Goal: Information Seeking & Learning: Learn about a topic

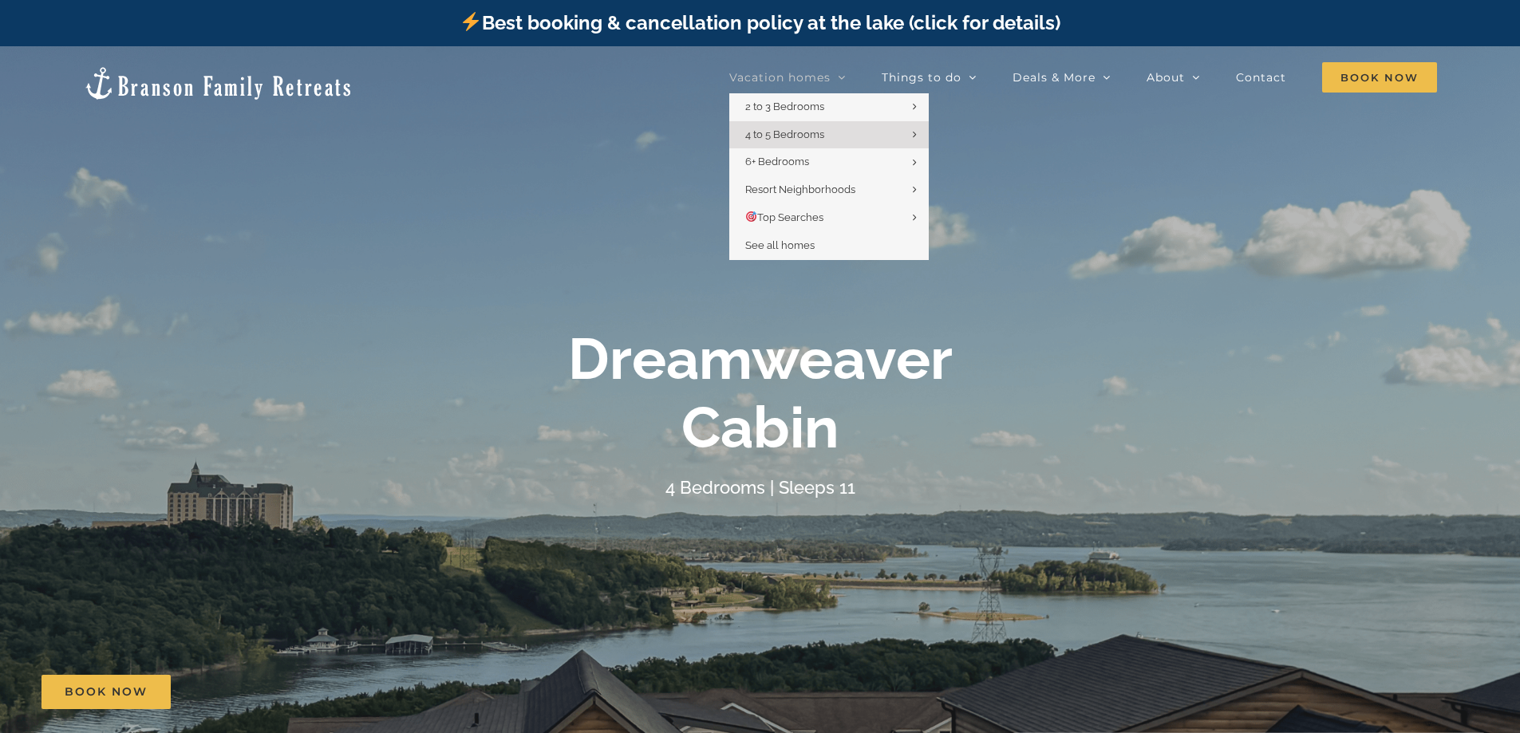
click at [795, 72] on span "Vacation homes" at bounding box center [779, 77] width 101 height 11
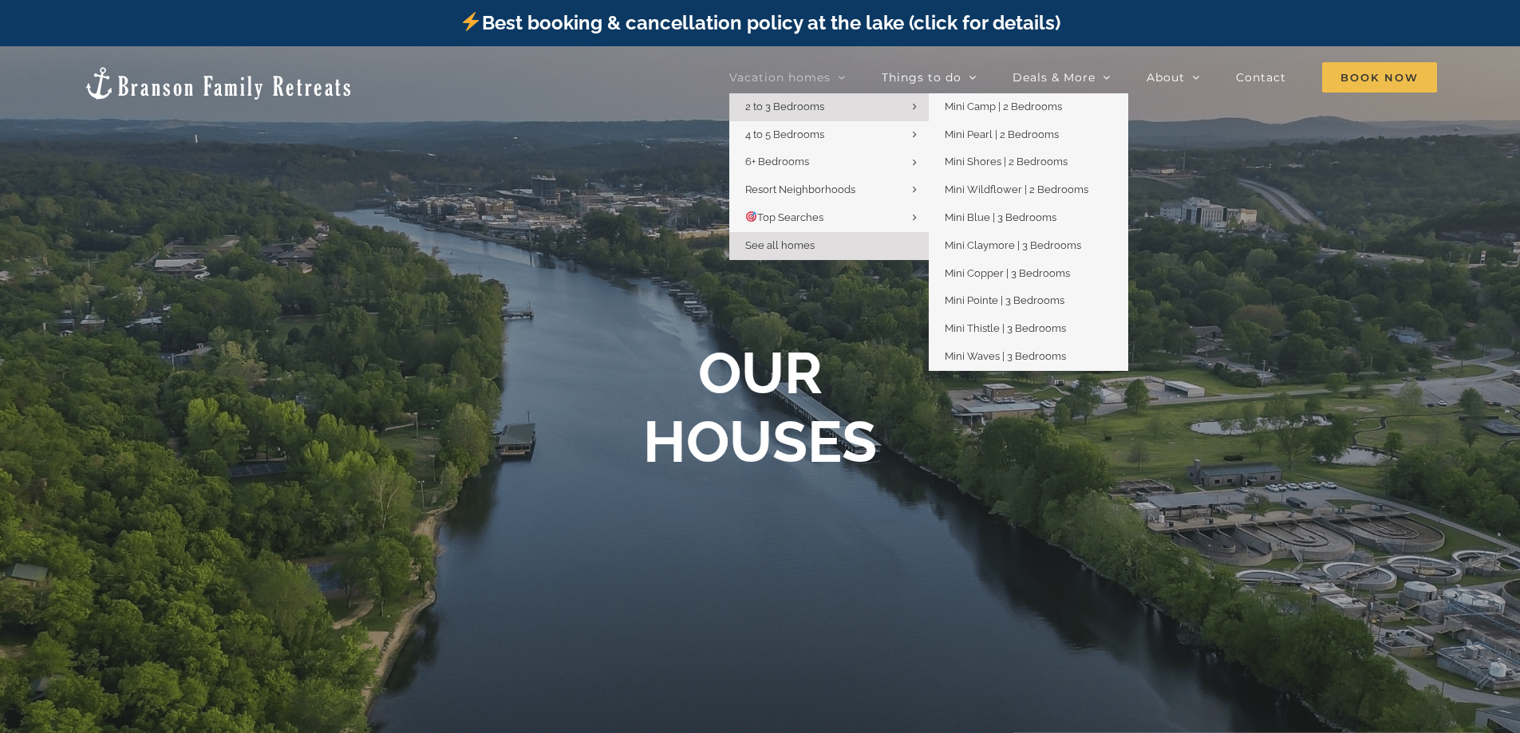
click at [776, 112] on link "2 to 3 Bedrooms" at bounding box center [828, 107] width 199 height 28
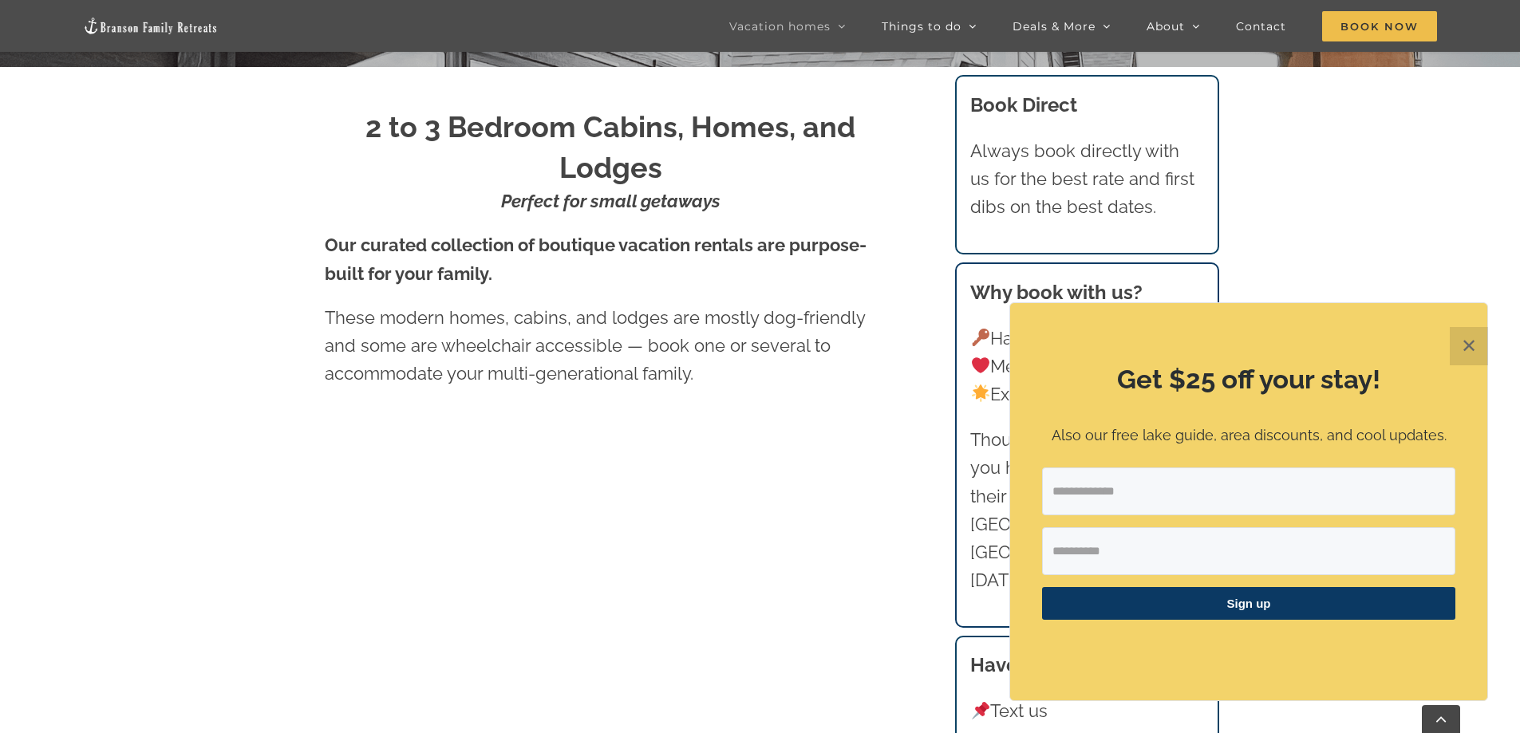
scroll to position [718, 0]
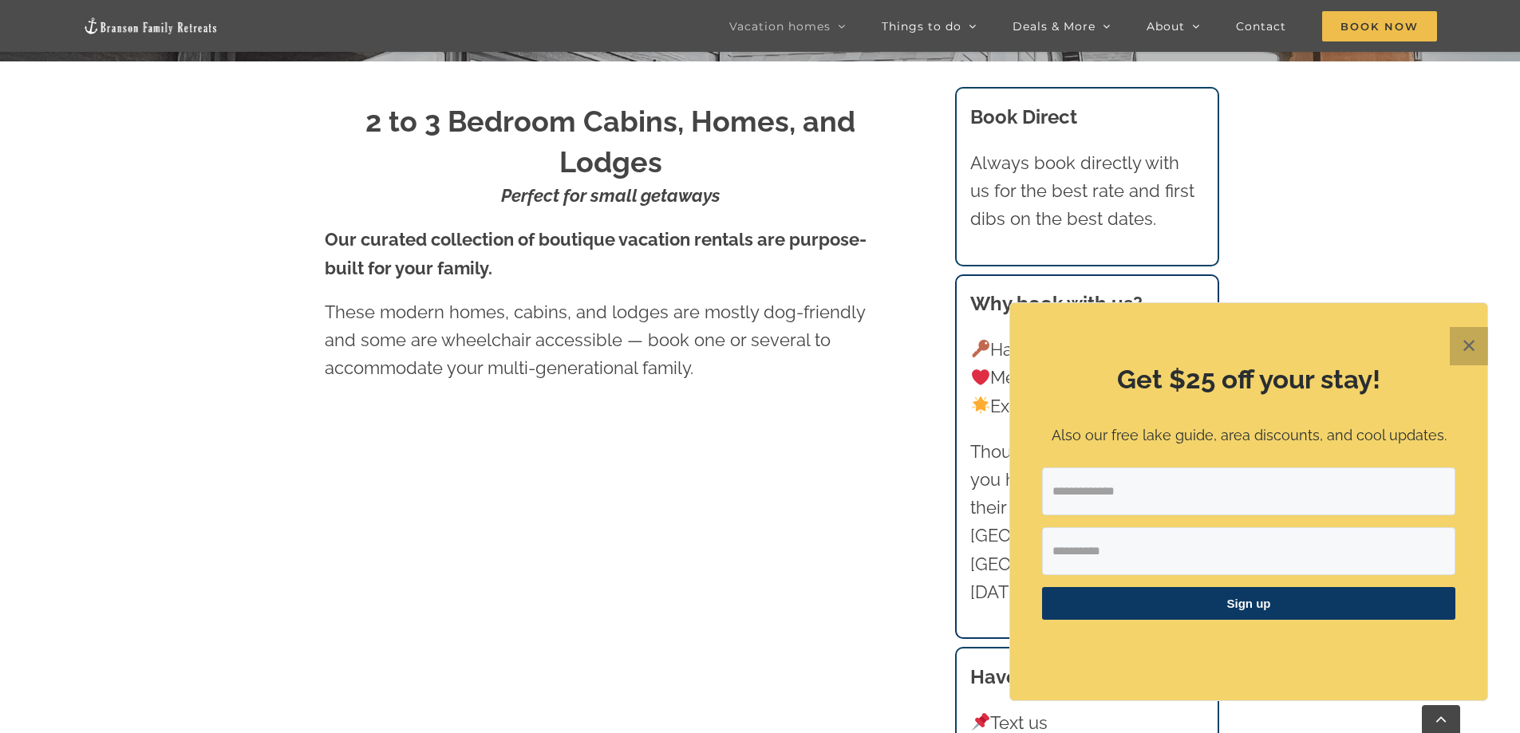
click at [1463, 342] on button "✕" at bounding box center [1468, 346] width 38 height 38
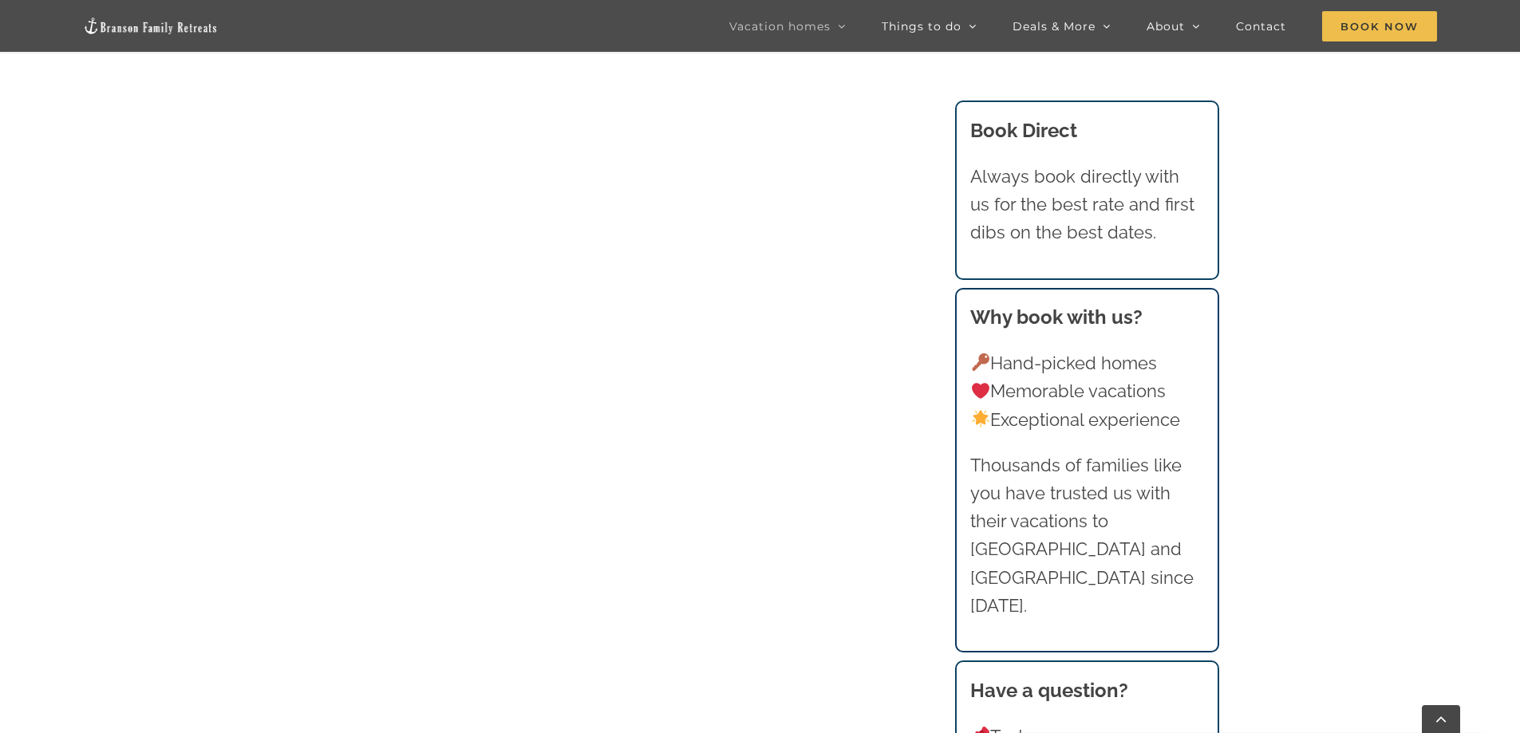
scroll to position [1516, 0]
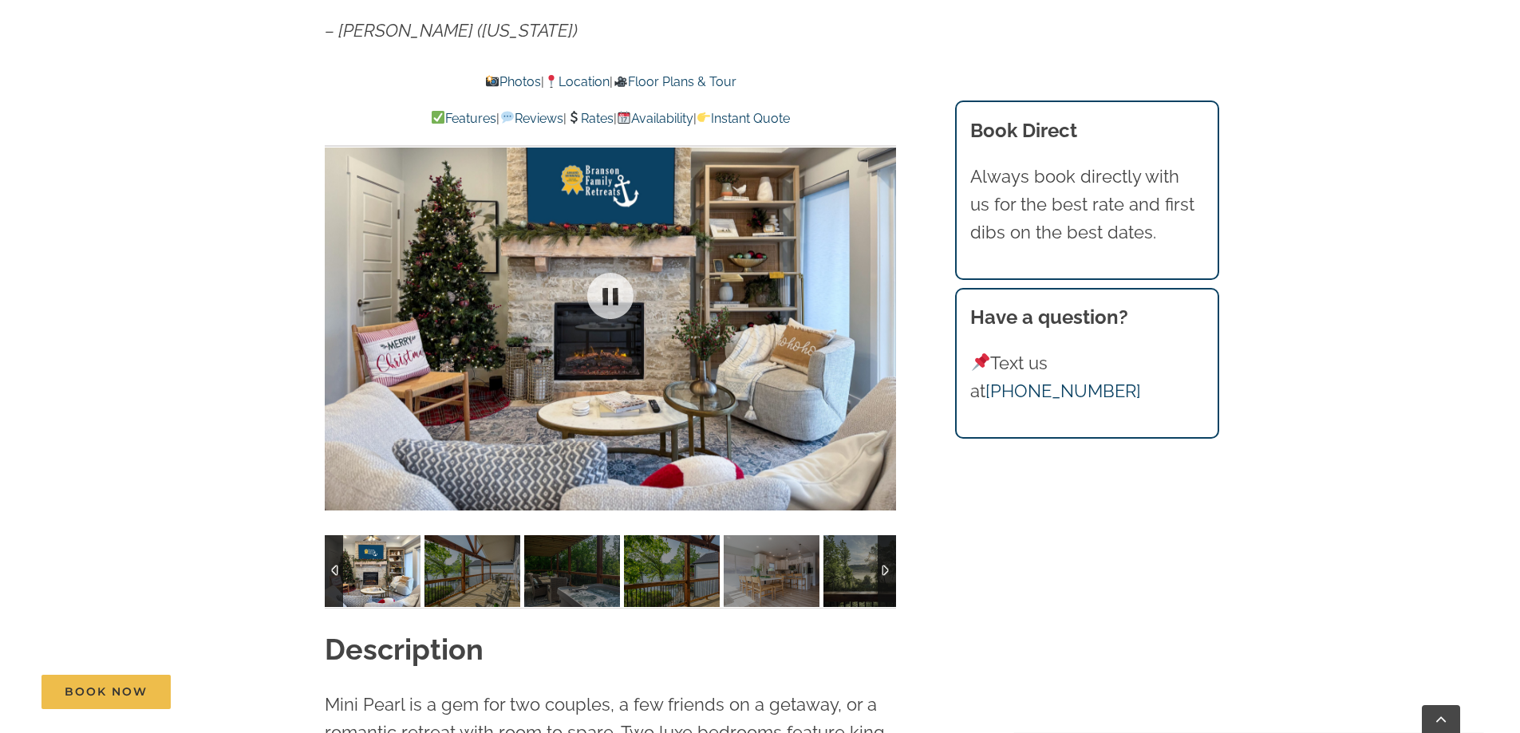
scroll to position [1436, 0]
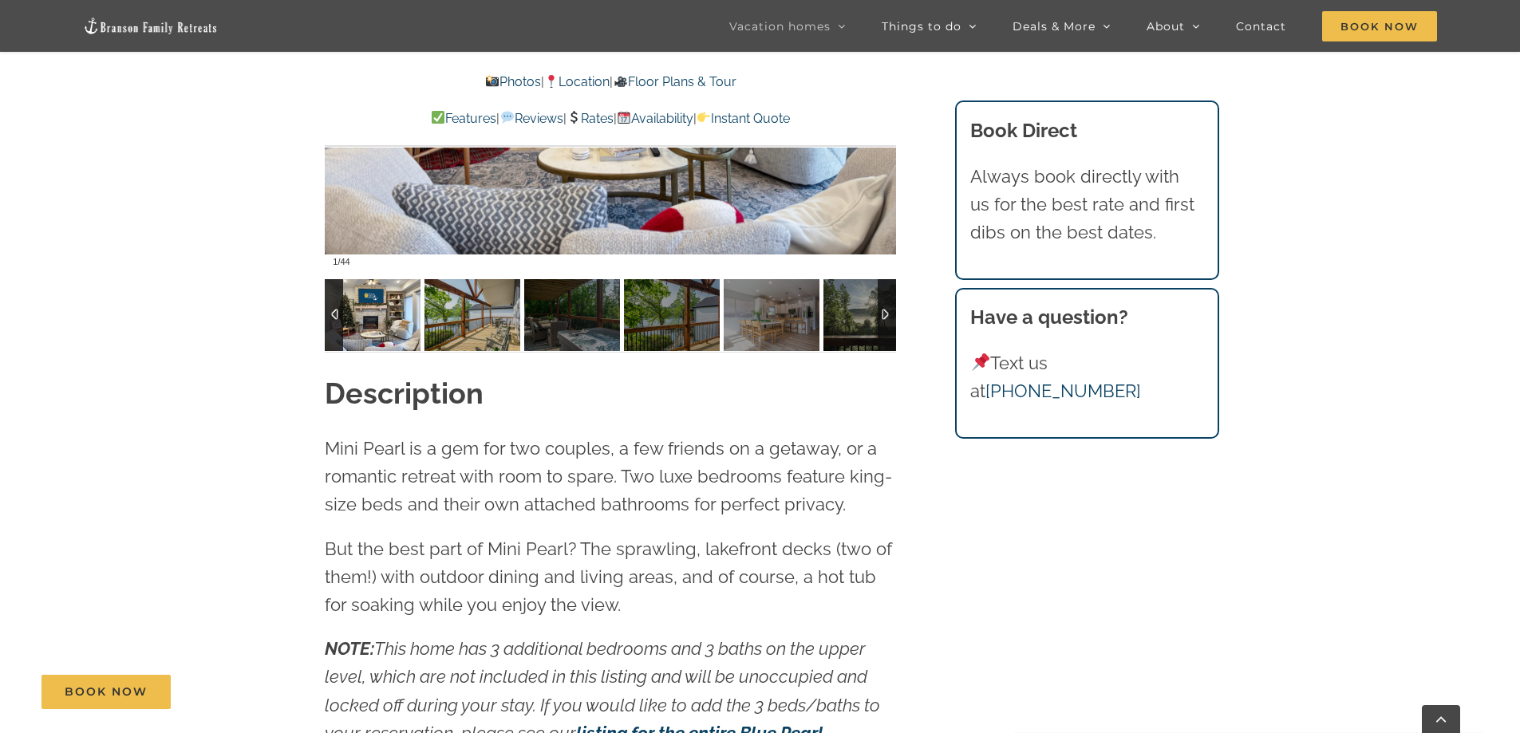
click at [408, 322] on img at bounding box center [373, 315] width 96 height 72
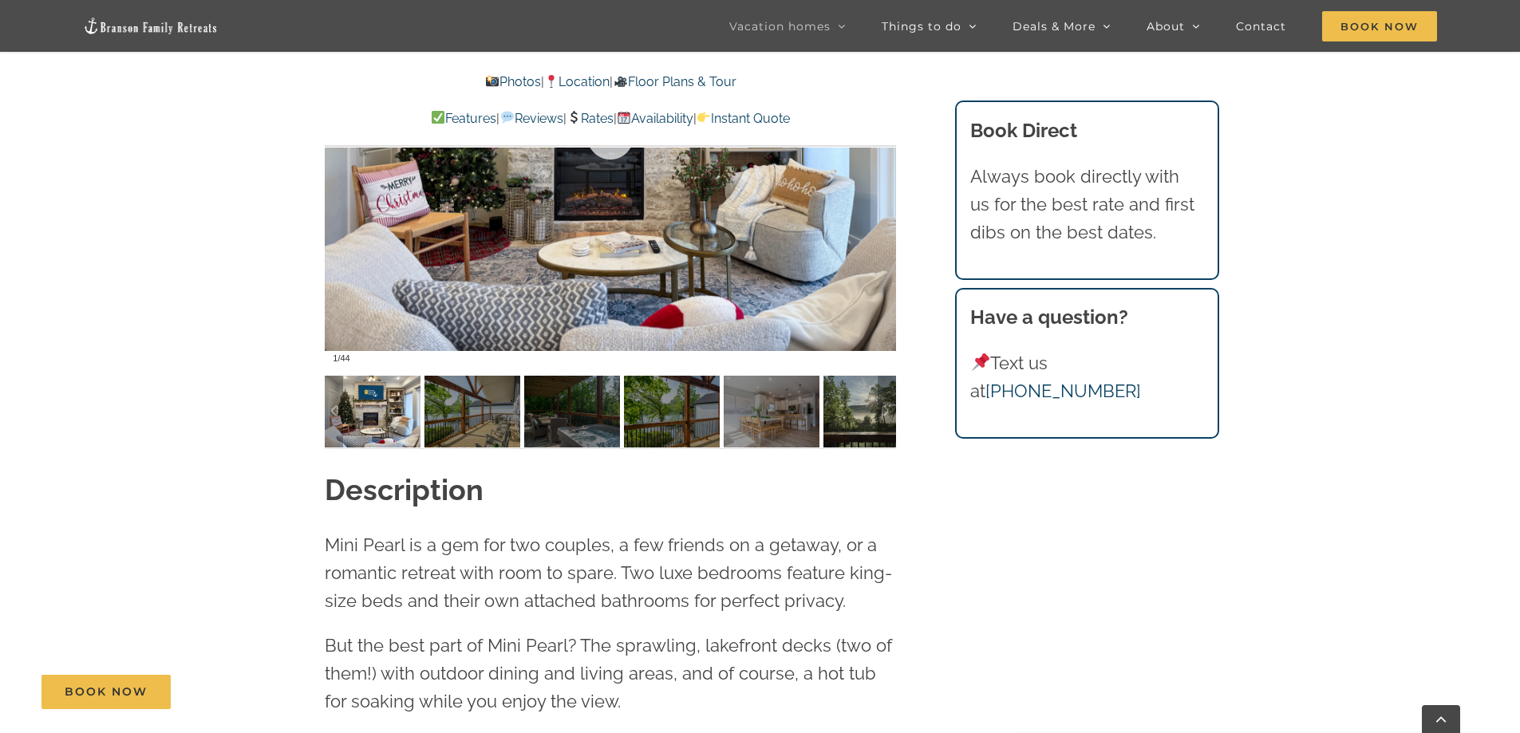
scroll to position [1197, 0]
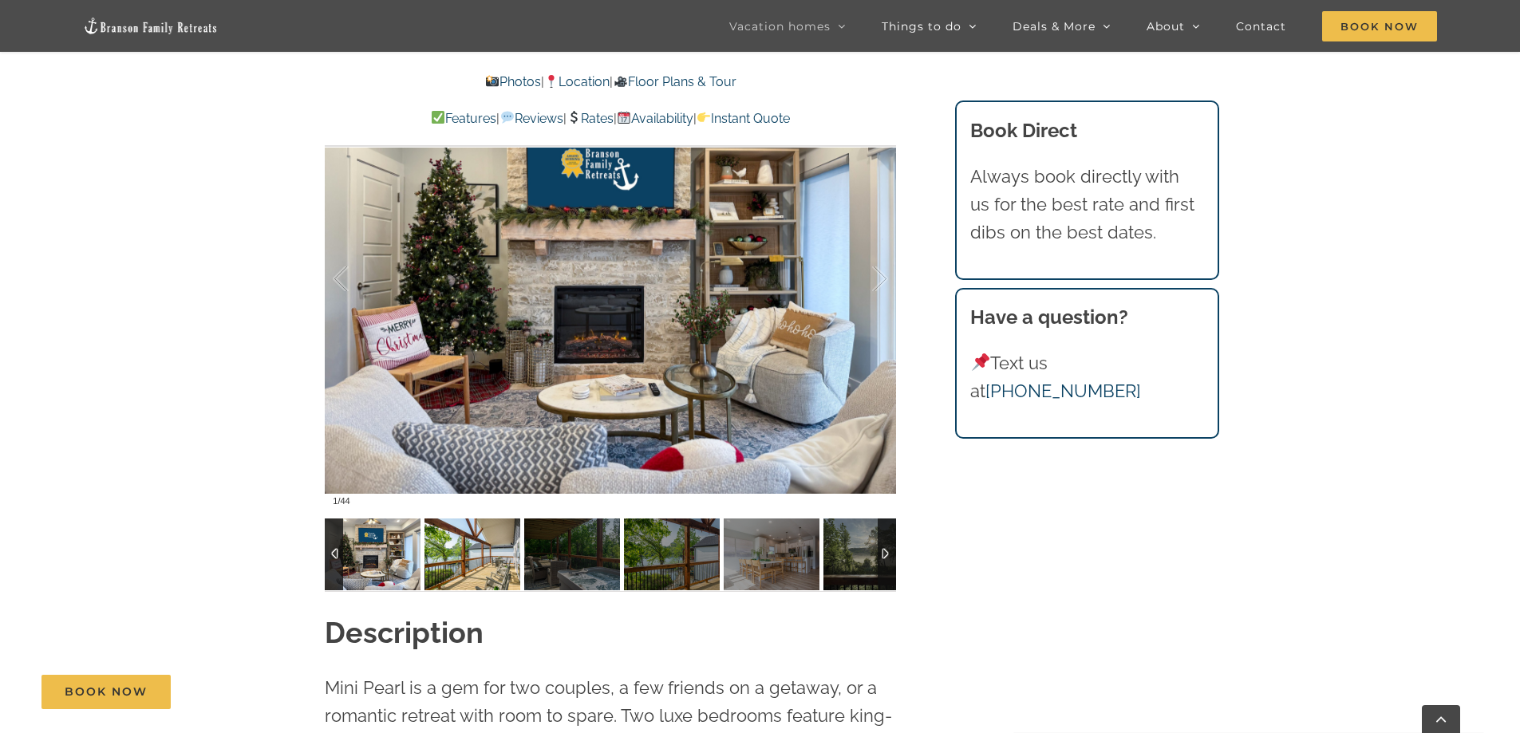
click at [479, 555] on img at bounding box center [472, 554] width 96 height 72
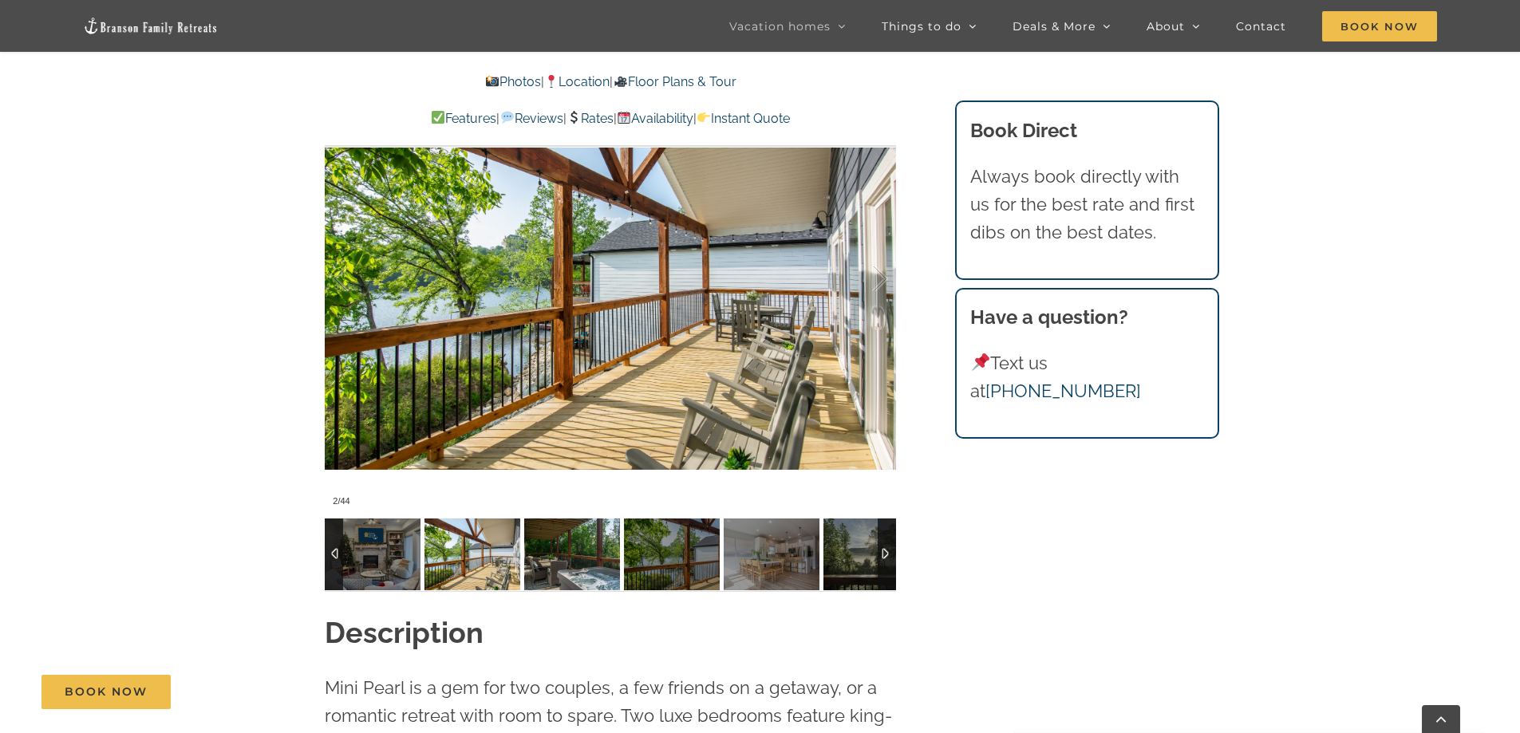
click at [579, 558] on img at bounding box center [572, 554] width 96 height 72
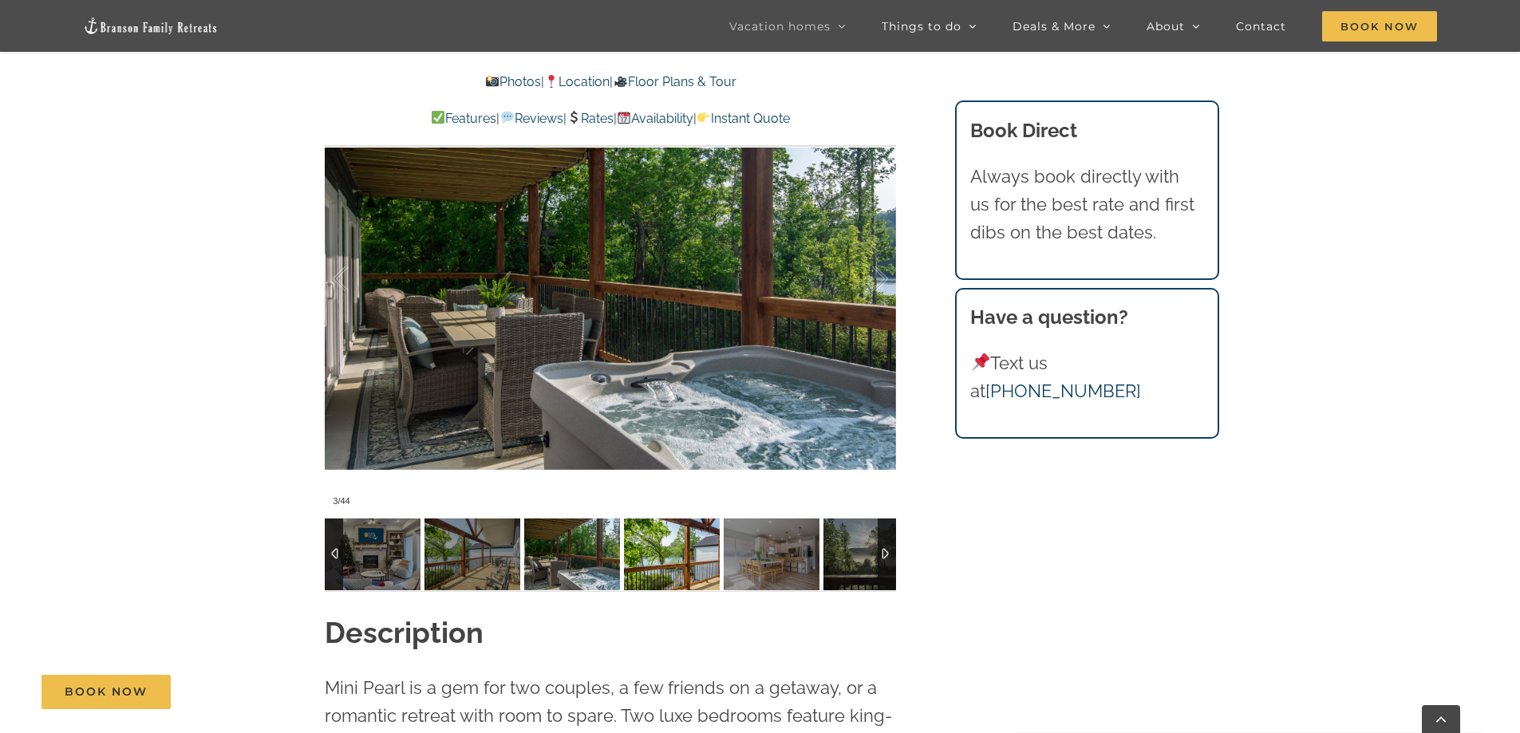
click at [702, 561] on img at bounding box center [672, 554] width 96 height 72
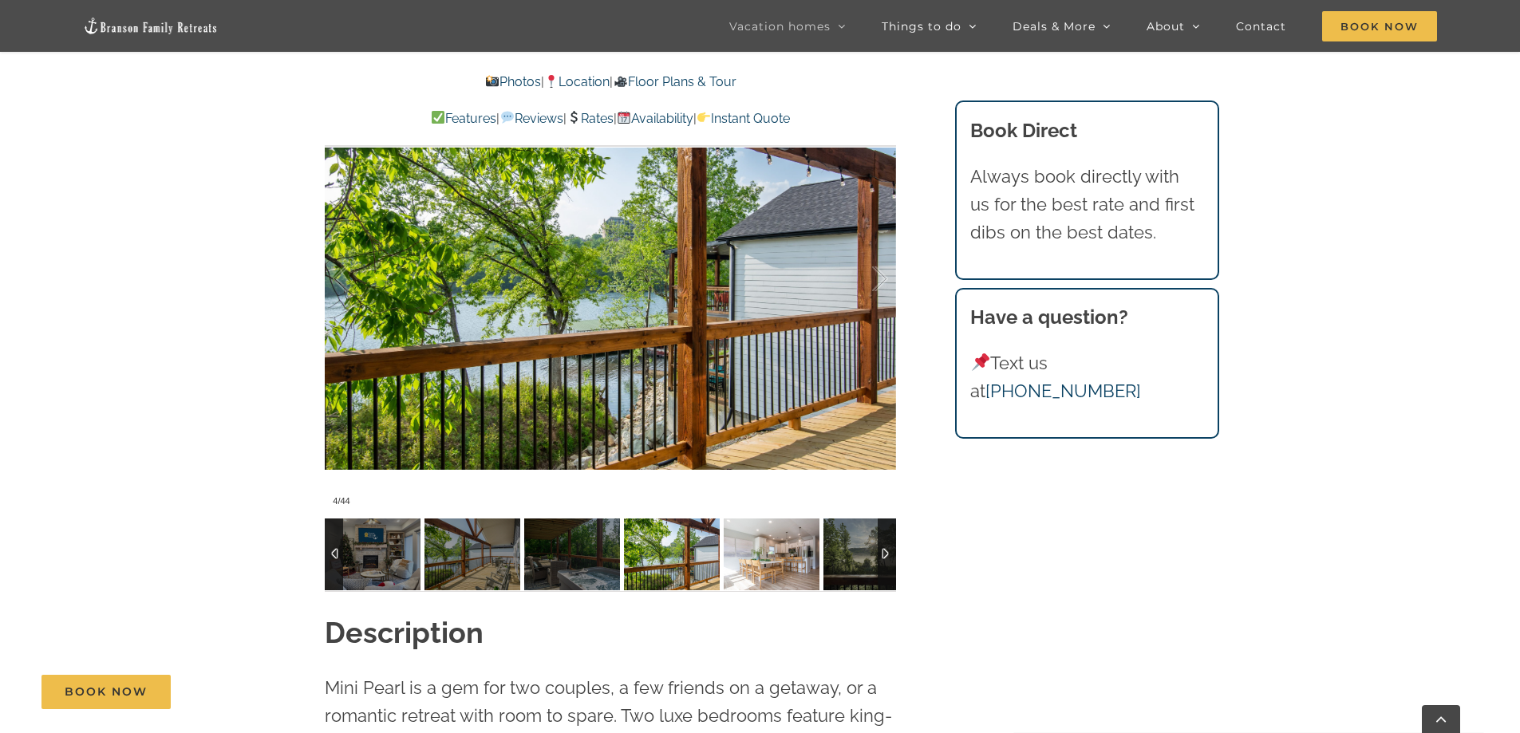
click at [791, 558] on img at bounding box center [772, 554] width 96 height 72
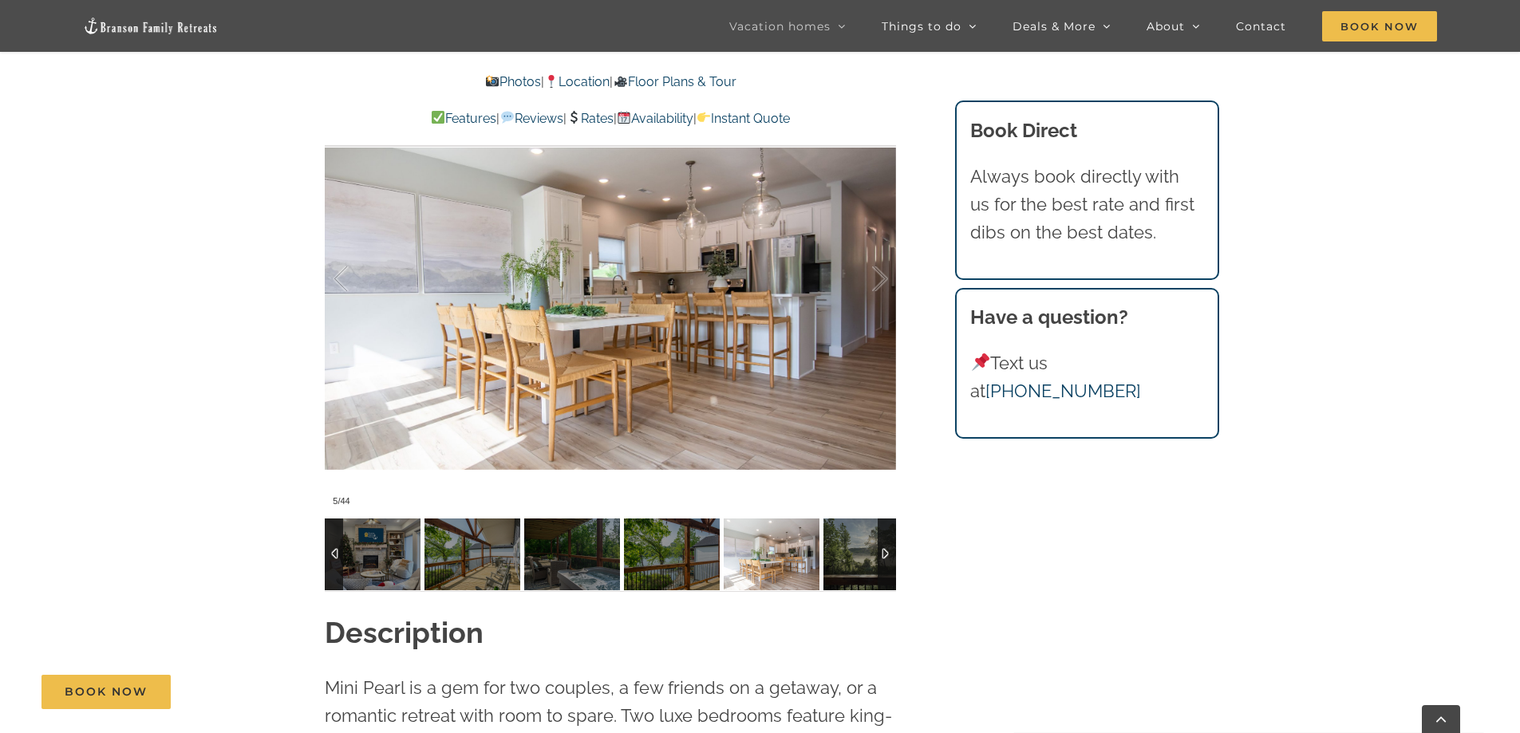
click at [884, 565] on div at bounding box center [886, 554] width 18 height 72
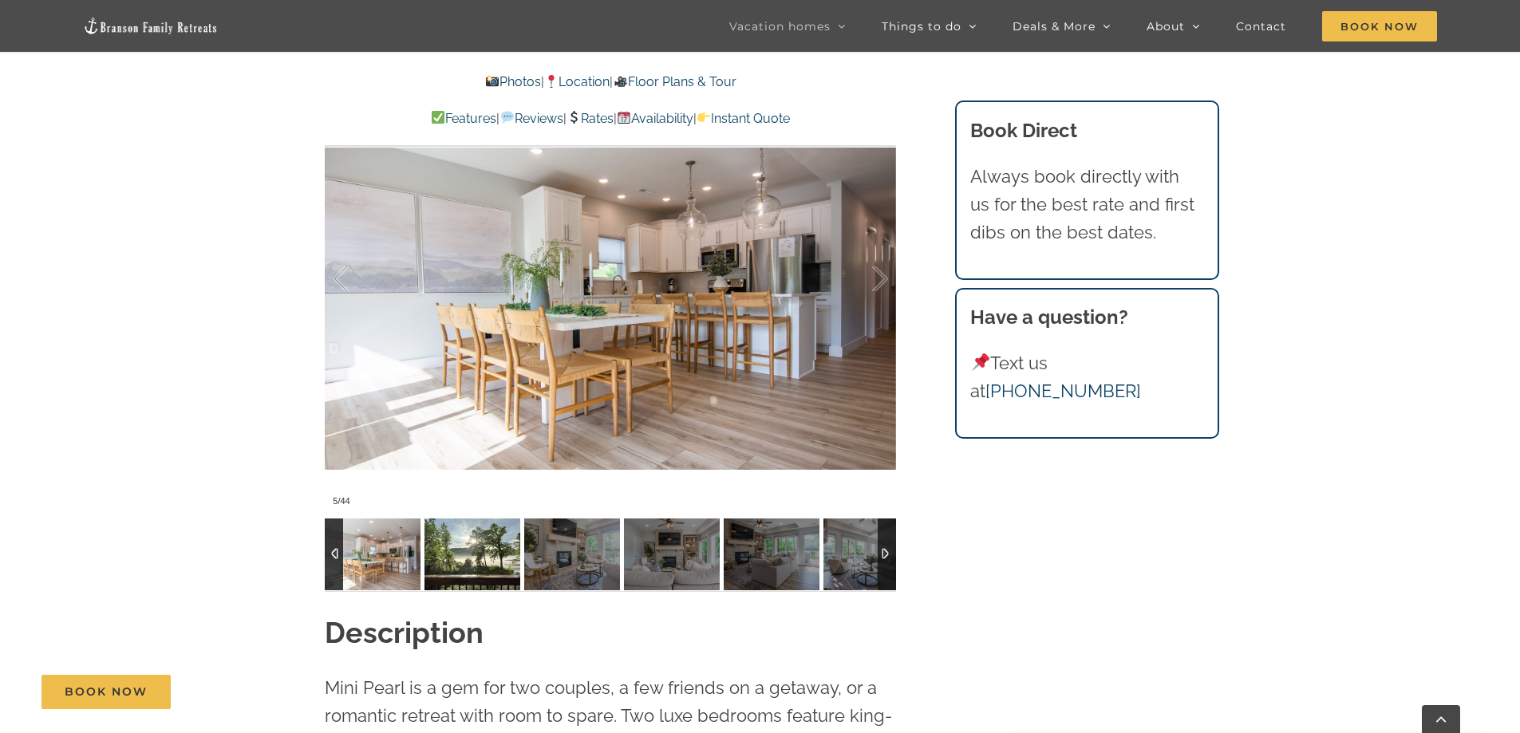
click at [444, 559] on img at bounding box center [472, 554] width 96 height 72
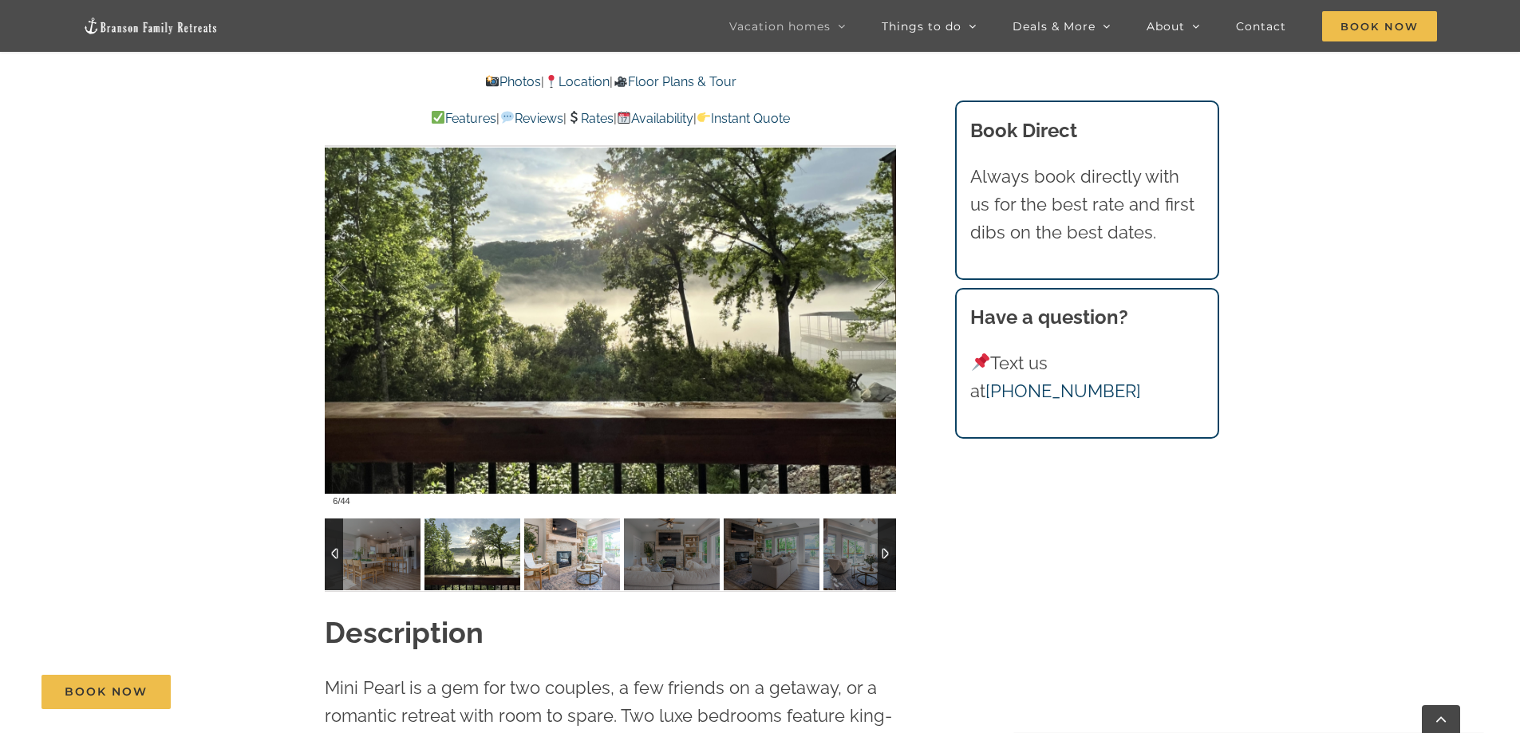
click at [584, 566] on img at bounding box center [572, 554] width 96 height 72
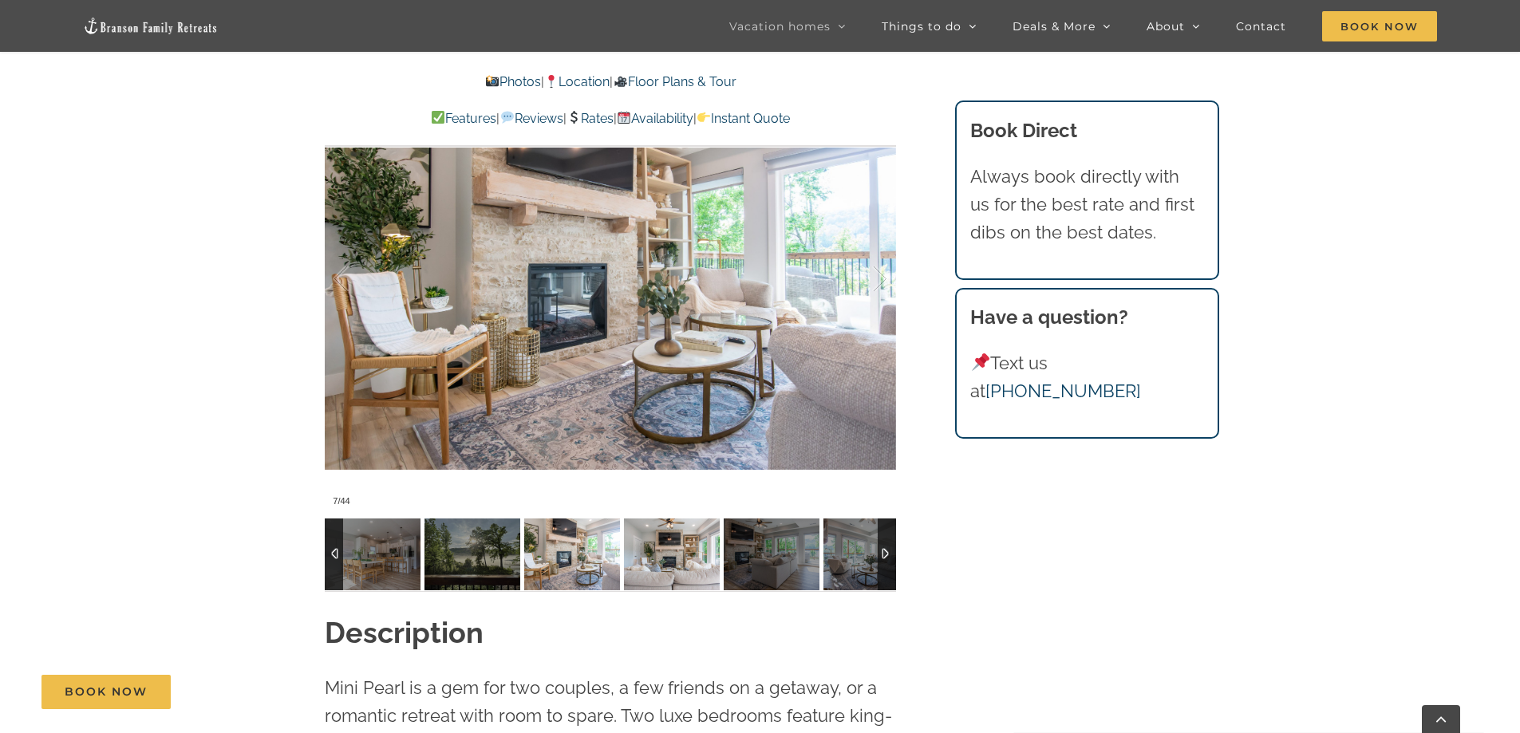
click at [697, 559] on img at bounding box center [672, 554] width 96 height 72
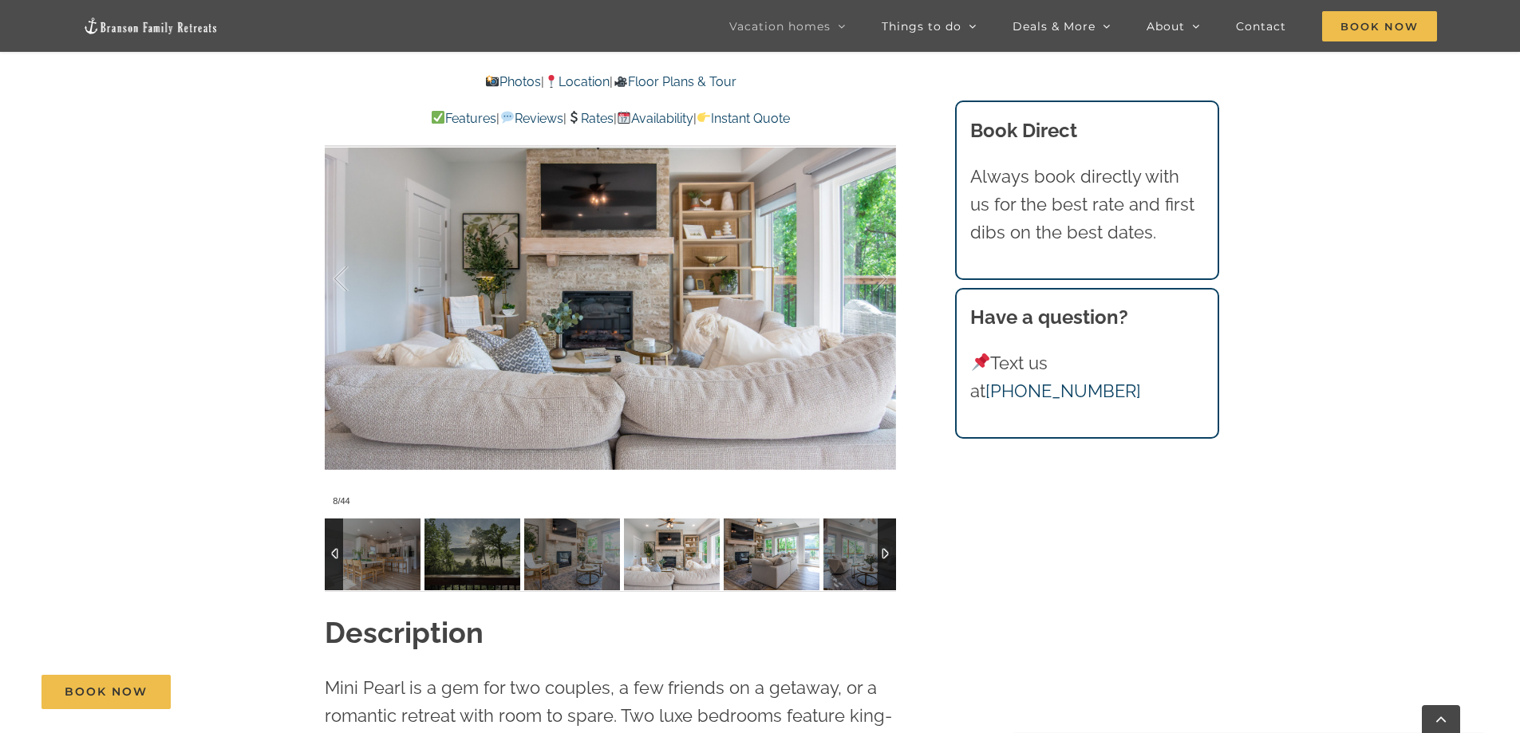
click at [755, 558] on img at bounding box center [772, 554] width 96 height 72
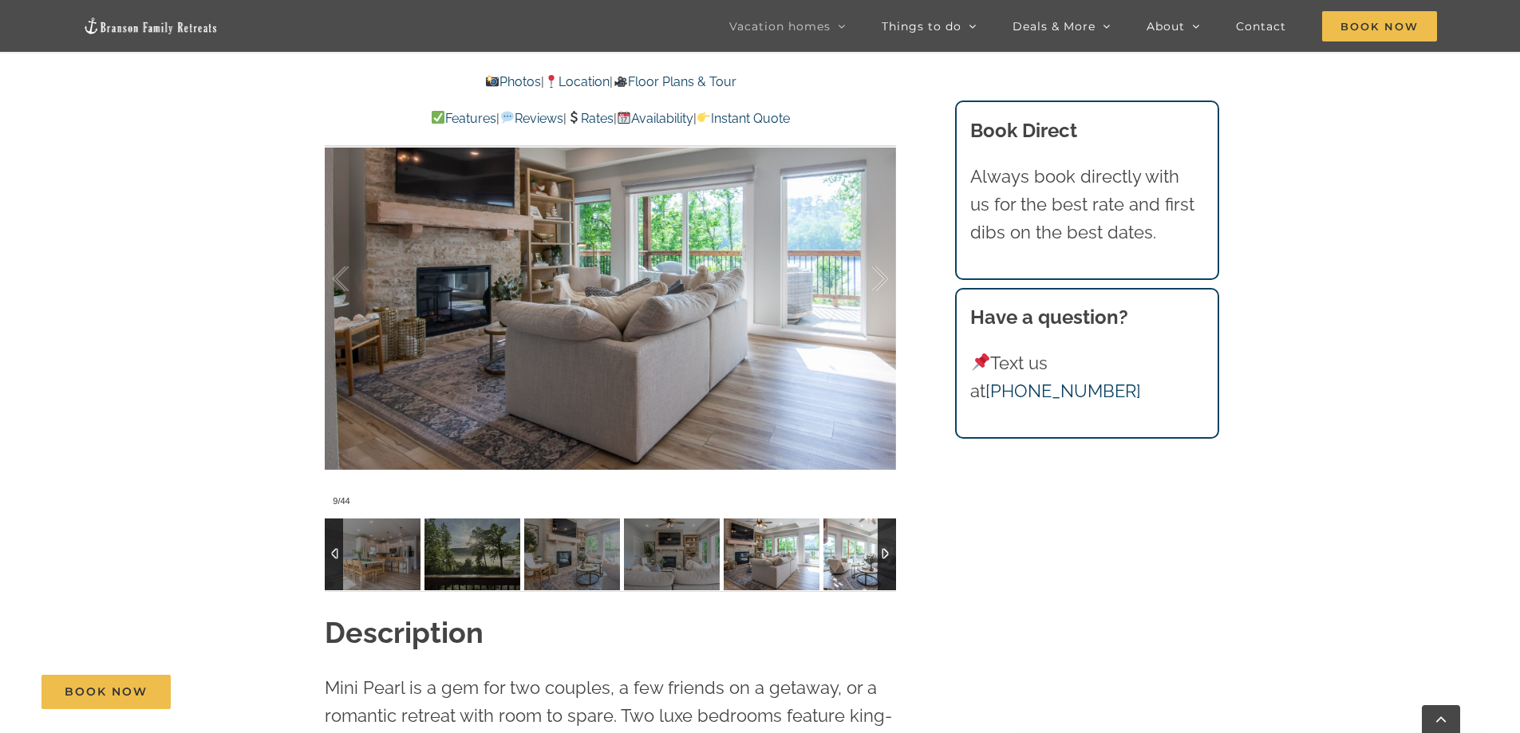
click at [847, 562] on img at bounding box center [871, 554] width 96 height 72
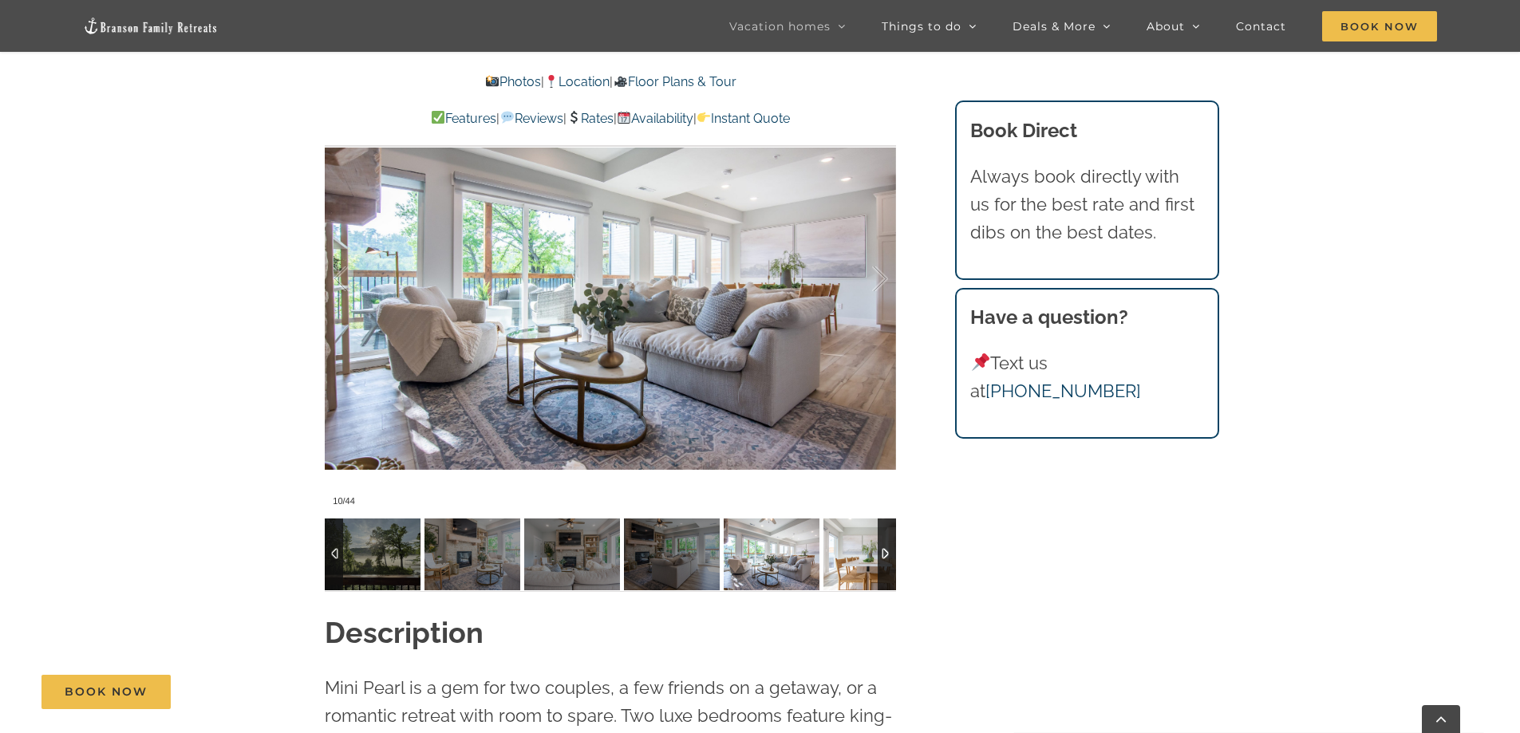
click at [847, 562] on img at bounding box center [871, 554] width 96 height 72
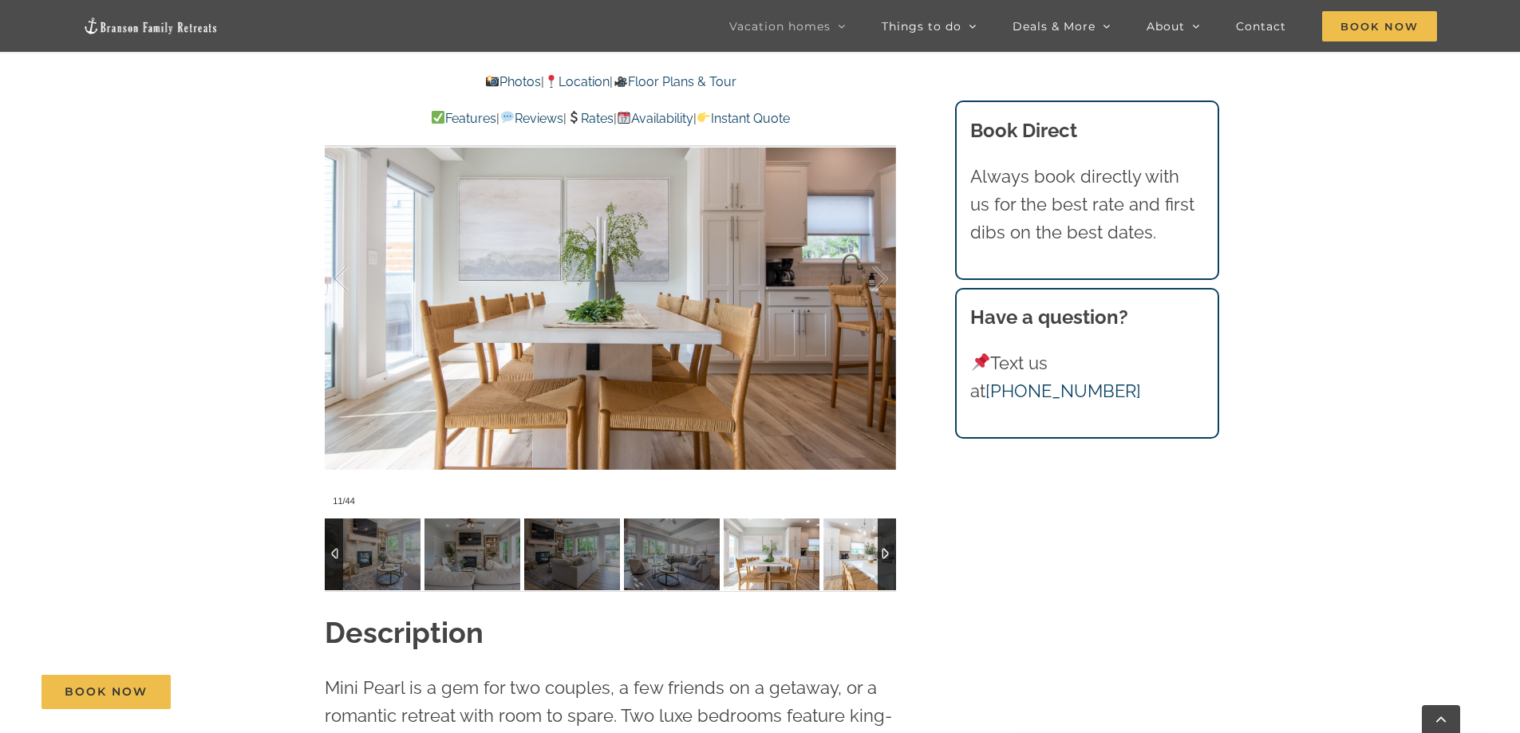
click at [847, 562] on img at bounding box center [871, 554] width 96 height 72
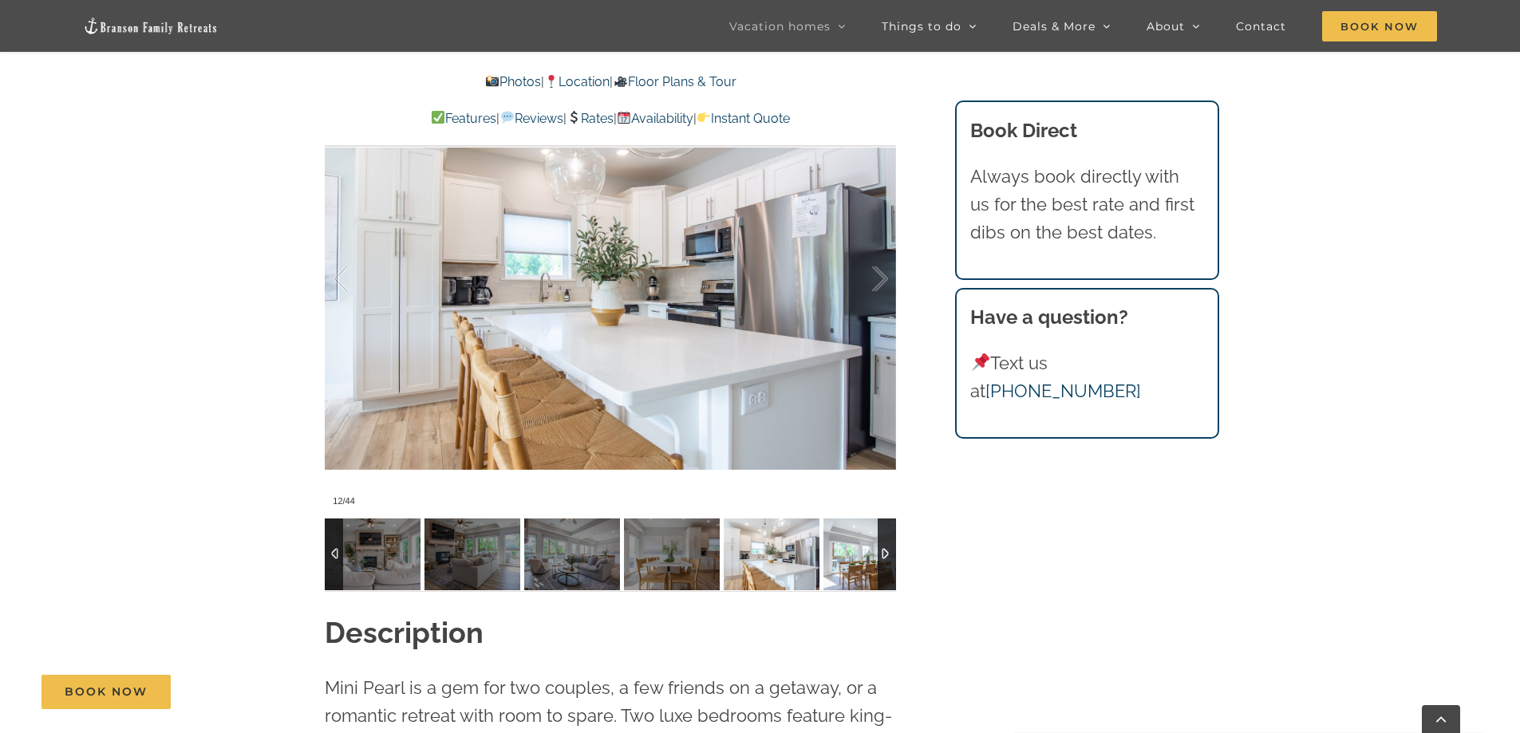
click at [847, 562] on img at bounding box center [871, 554] width 96 height 72
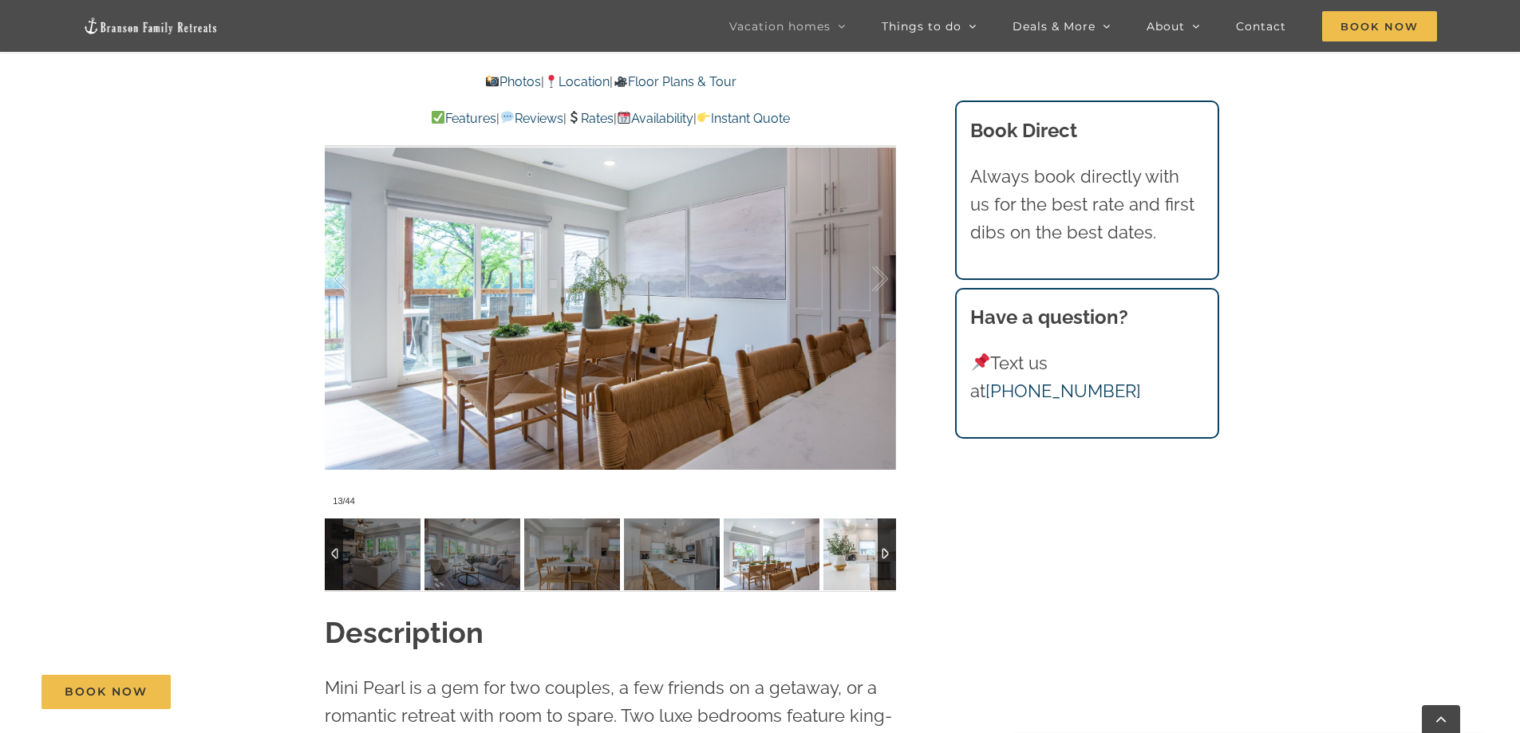
click at [847, 562] on img at bounding box center [871, 554] width 96 height 72
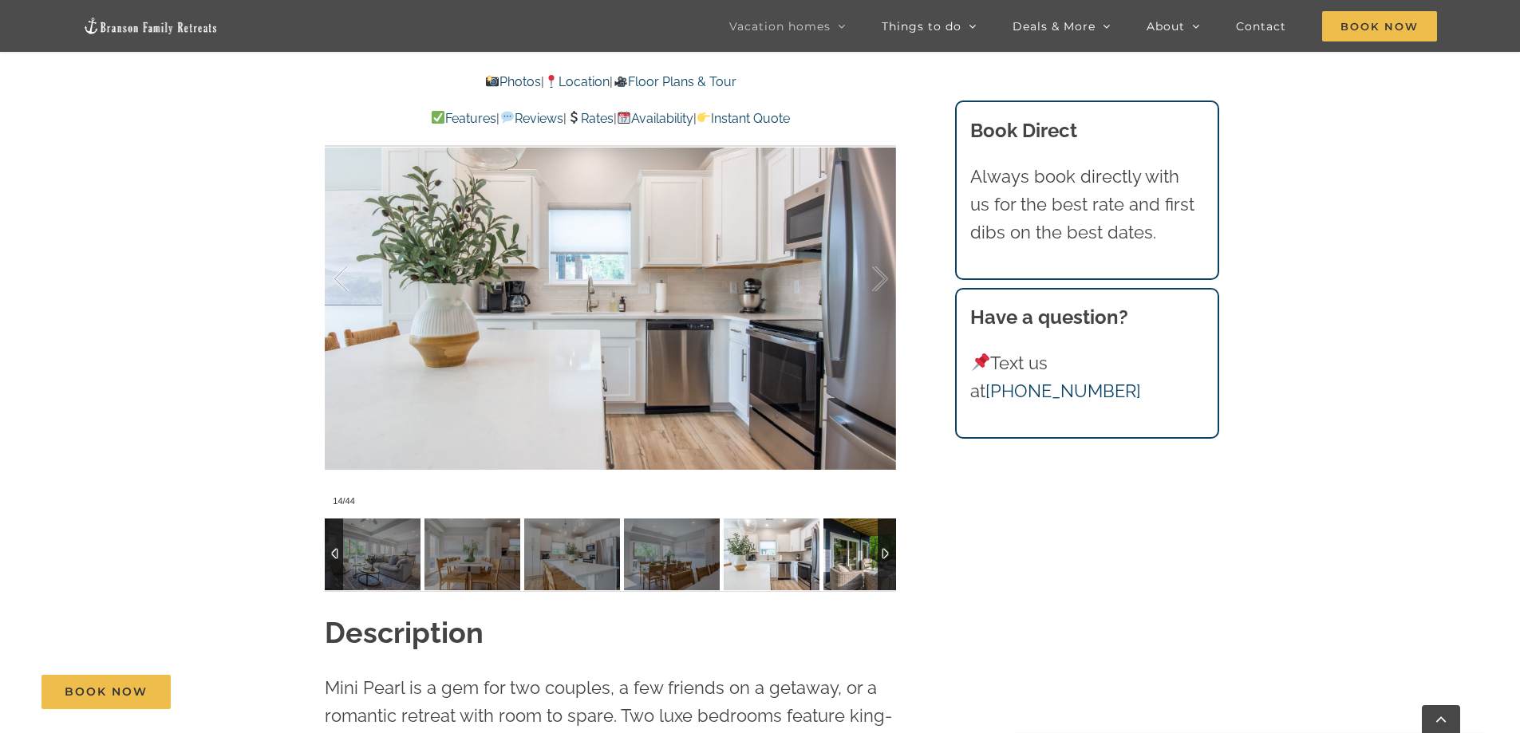
click at [847, 562] on img at bounding box center [871, 554] width 96 height 72
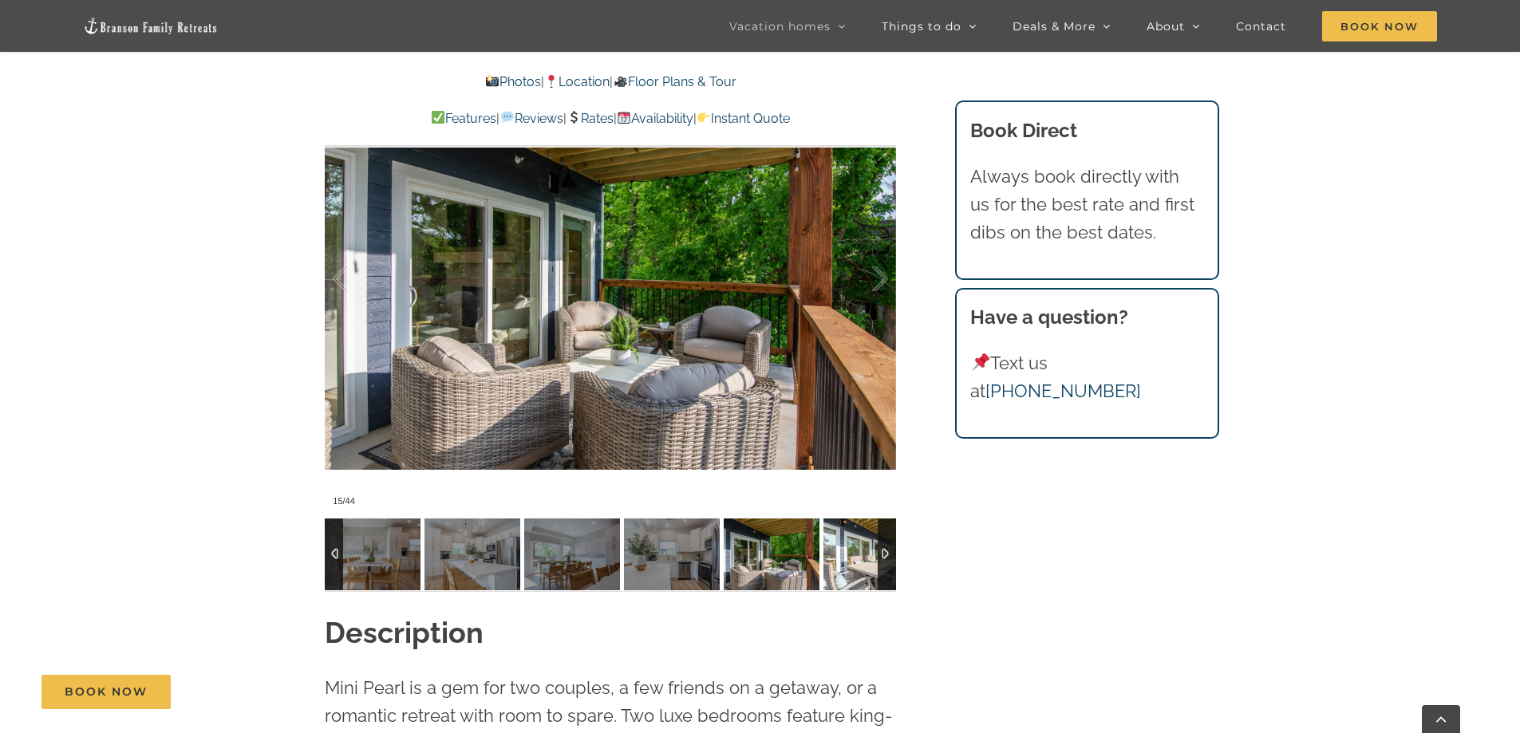
click at [847, 562] on img at bounding box center [871, 554] width 96 height 72
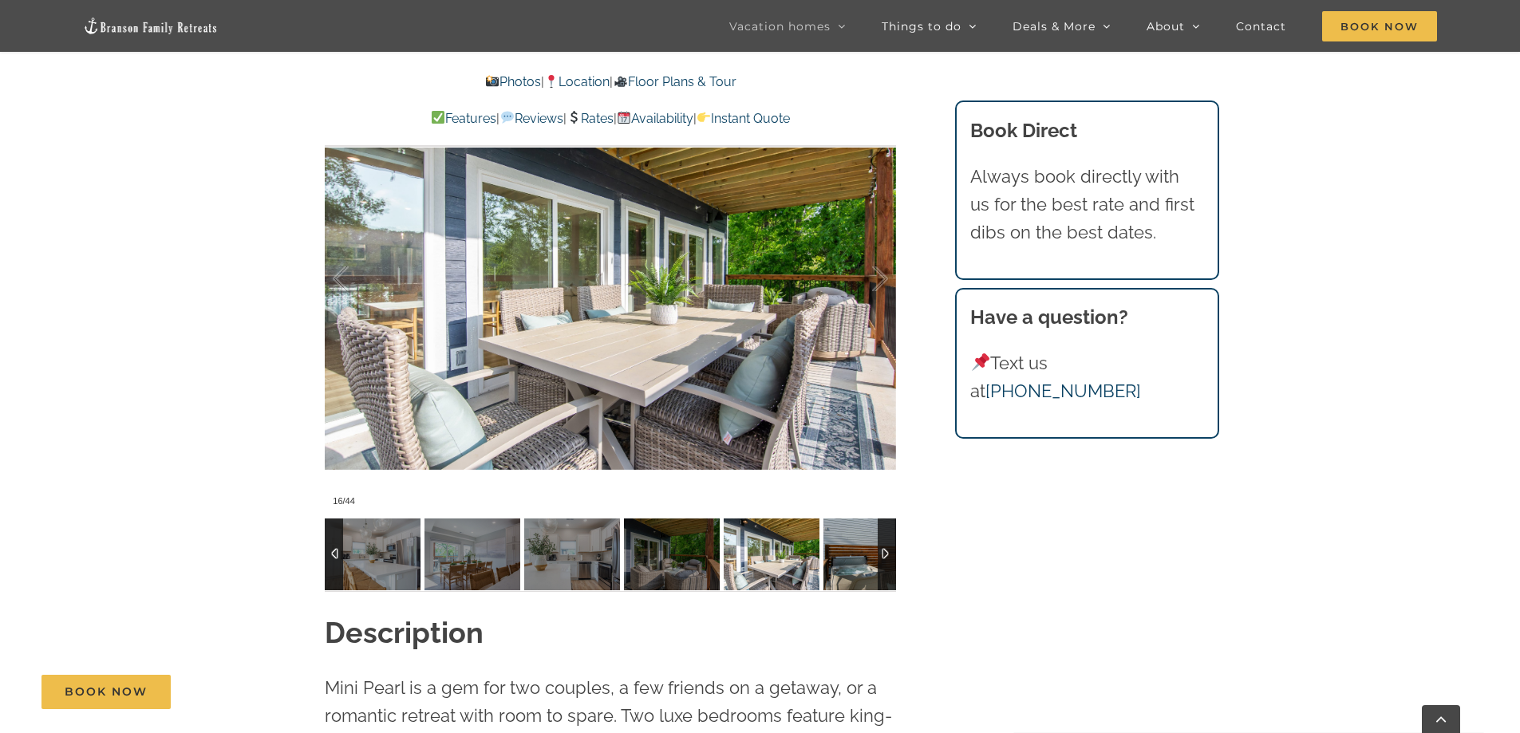
click at [847, 562] on img at bounding box center [871, 554] width 96 height 72
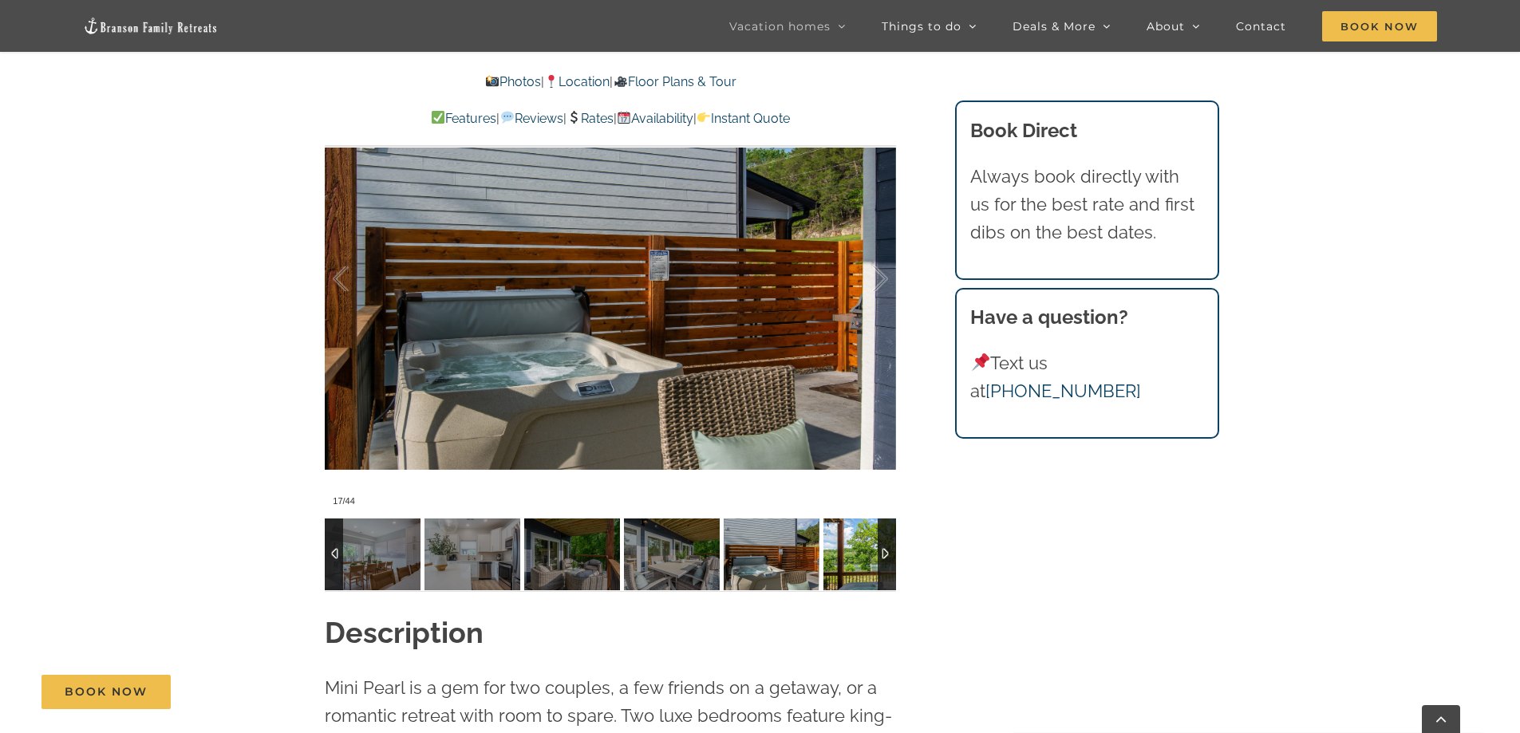
click at [847, 562] on img at bounding box center [871, 554] width 96 height 72
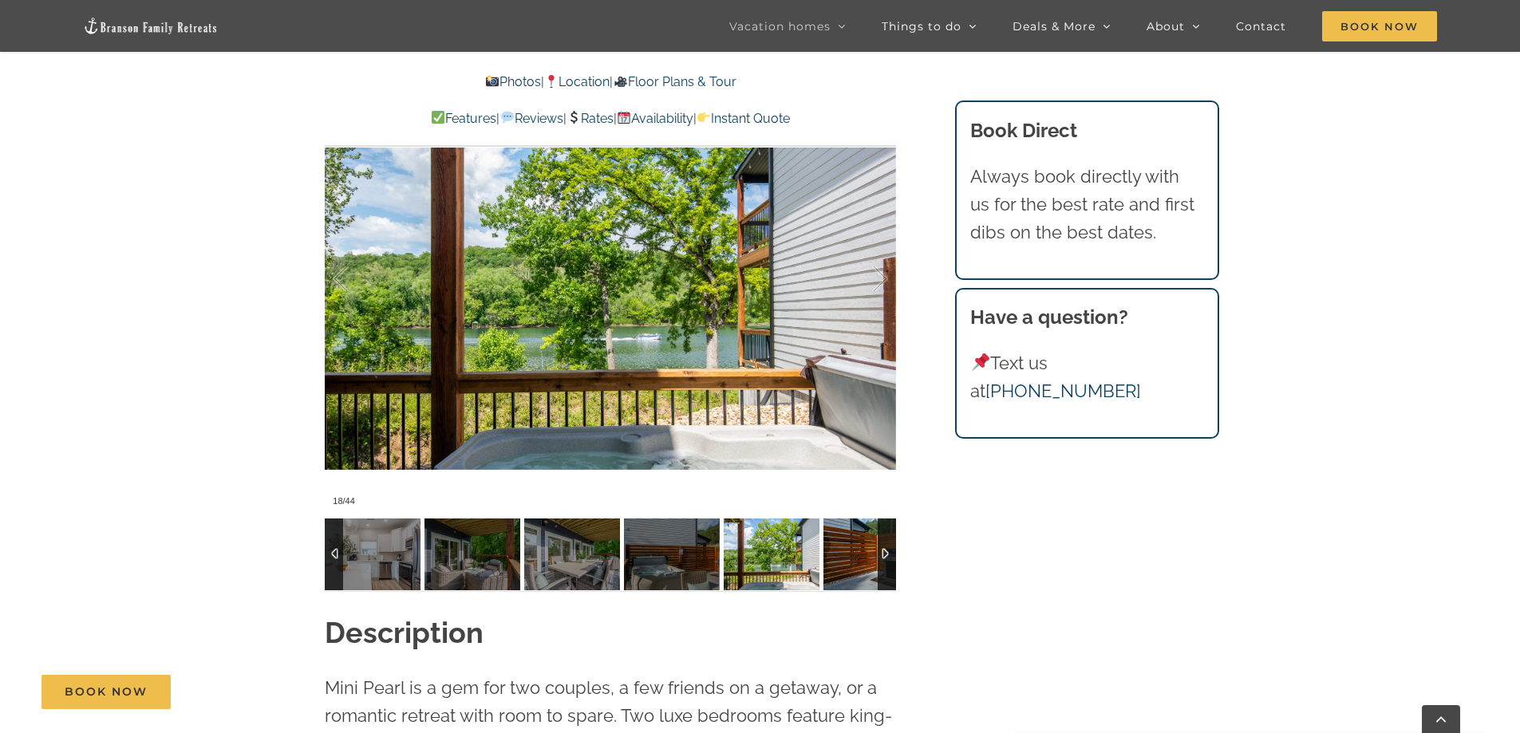
click at [847, 562] on img at bounding box center [871, 554] width 96 height 72
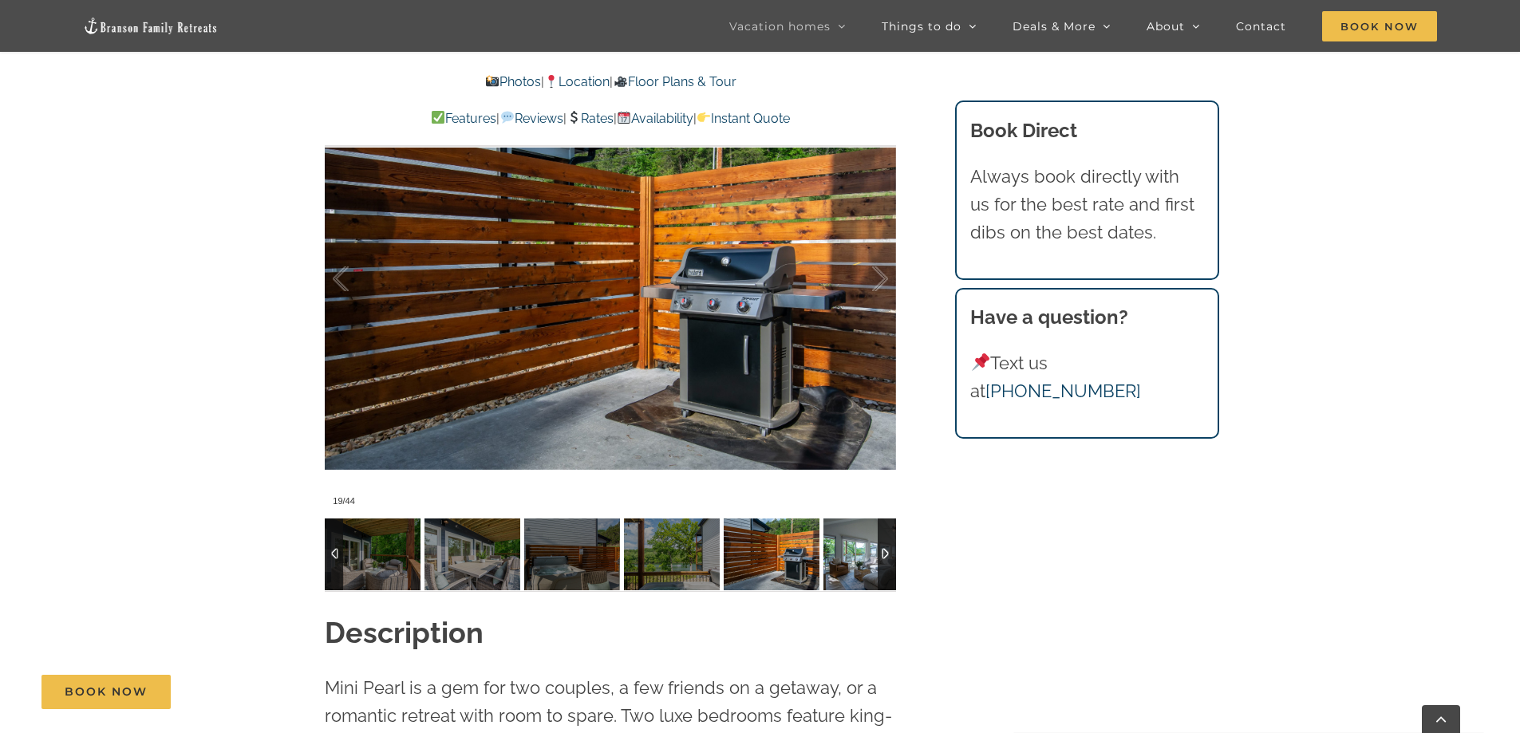
click at [847, 562] on img at bounding box center [871, 554] width 96 height 72
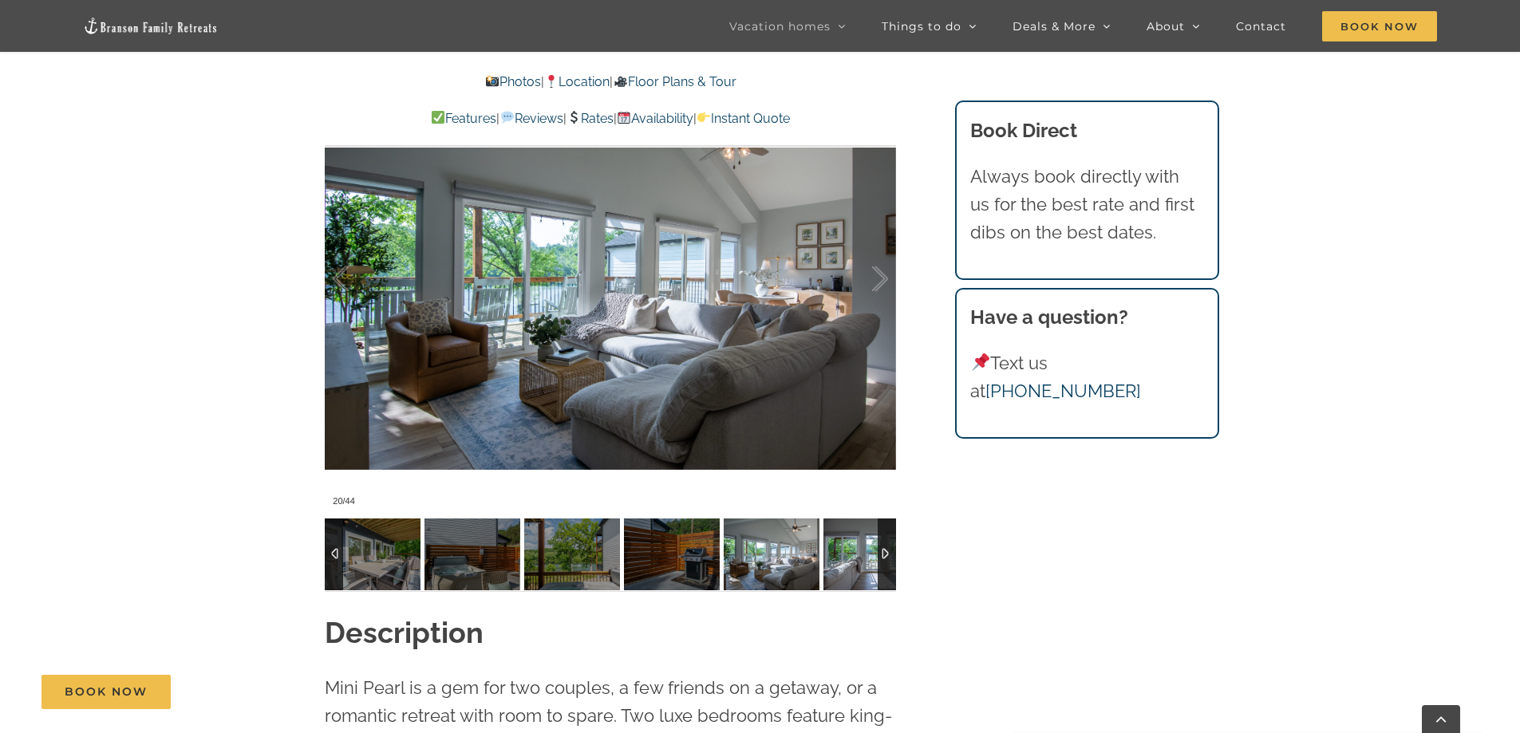
click at [847, 562] on img at bounding box center [871, 554] width 96 height 72
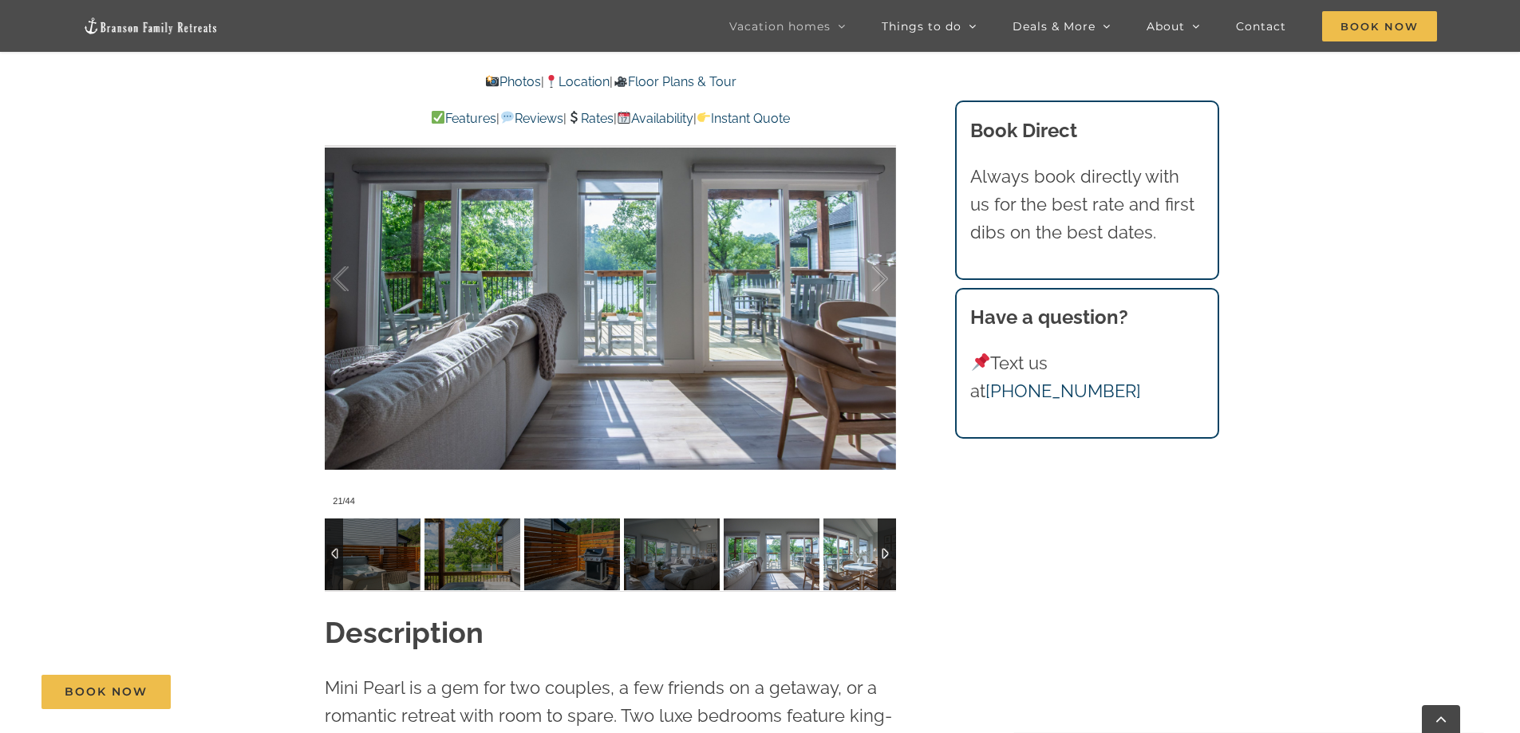
click at [847, 562] on img at bounding box center [871, 554] width 96 height 72
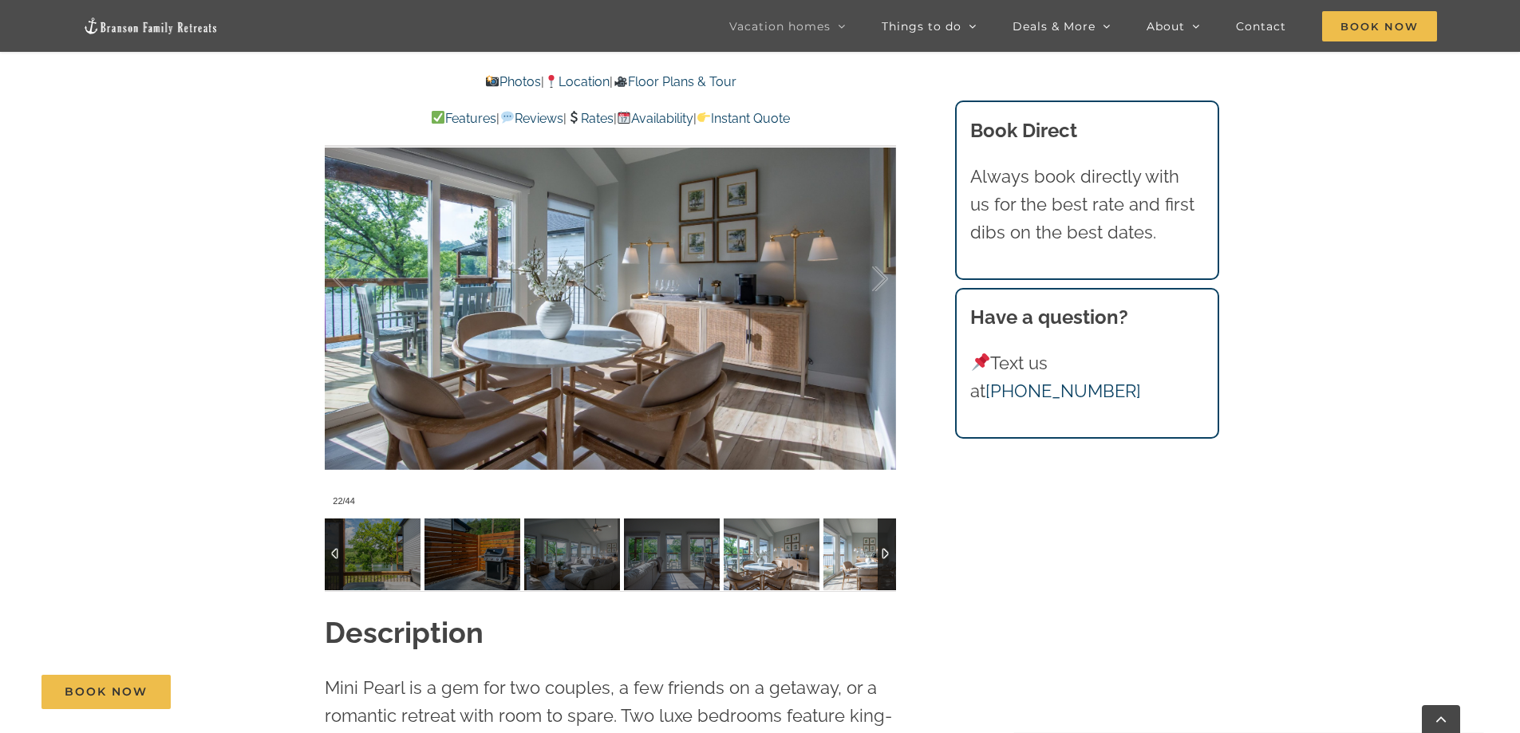
click at [847, 562] on img at bounding box center [871, 554] width 96 height 72
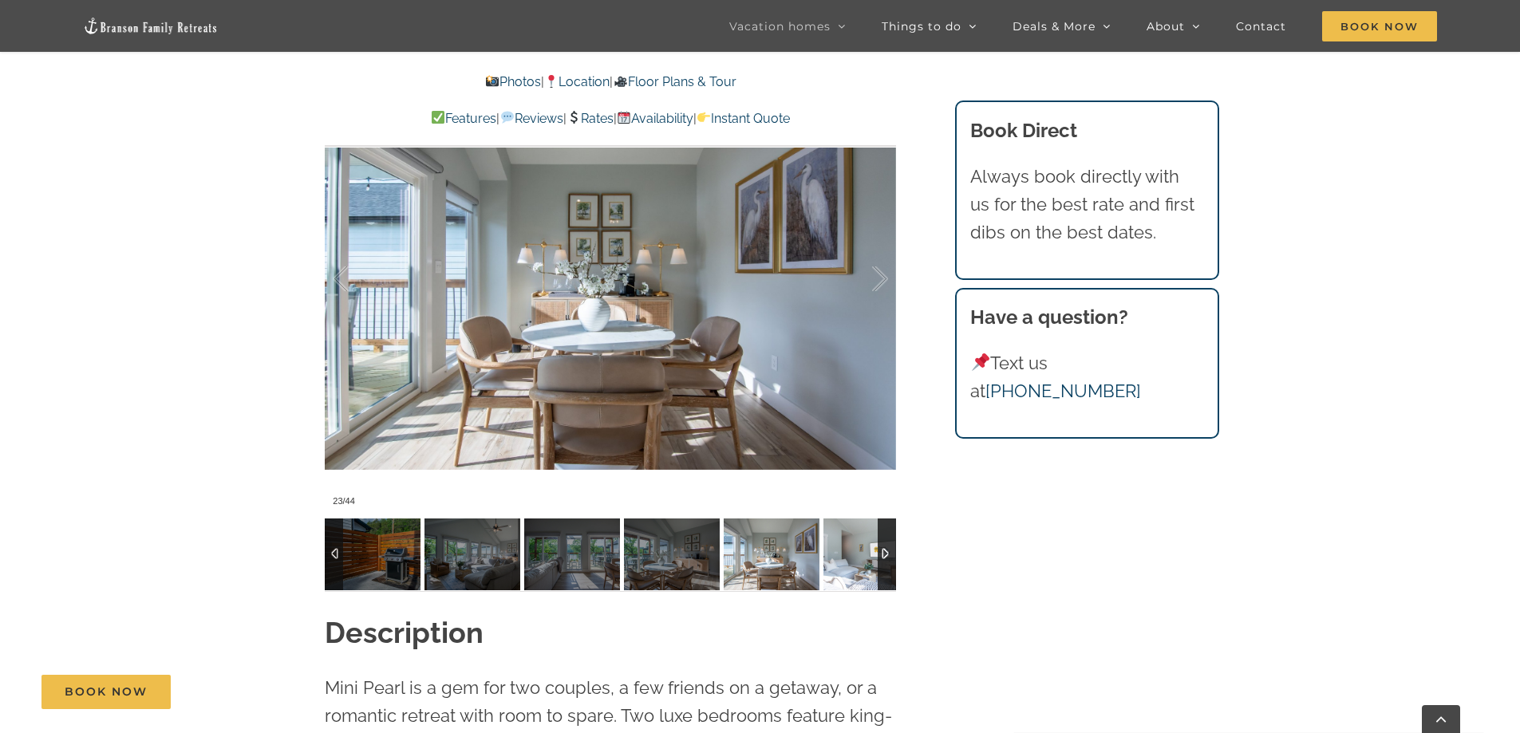
click at [847, 562] on img at bounding box center [871, 554] width 96 height 72
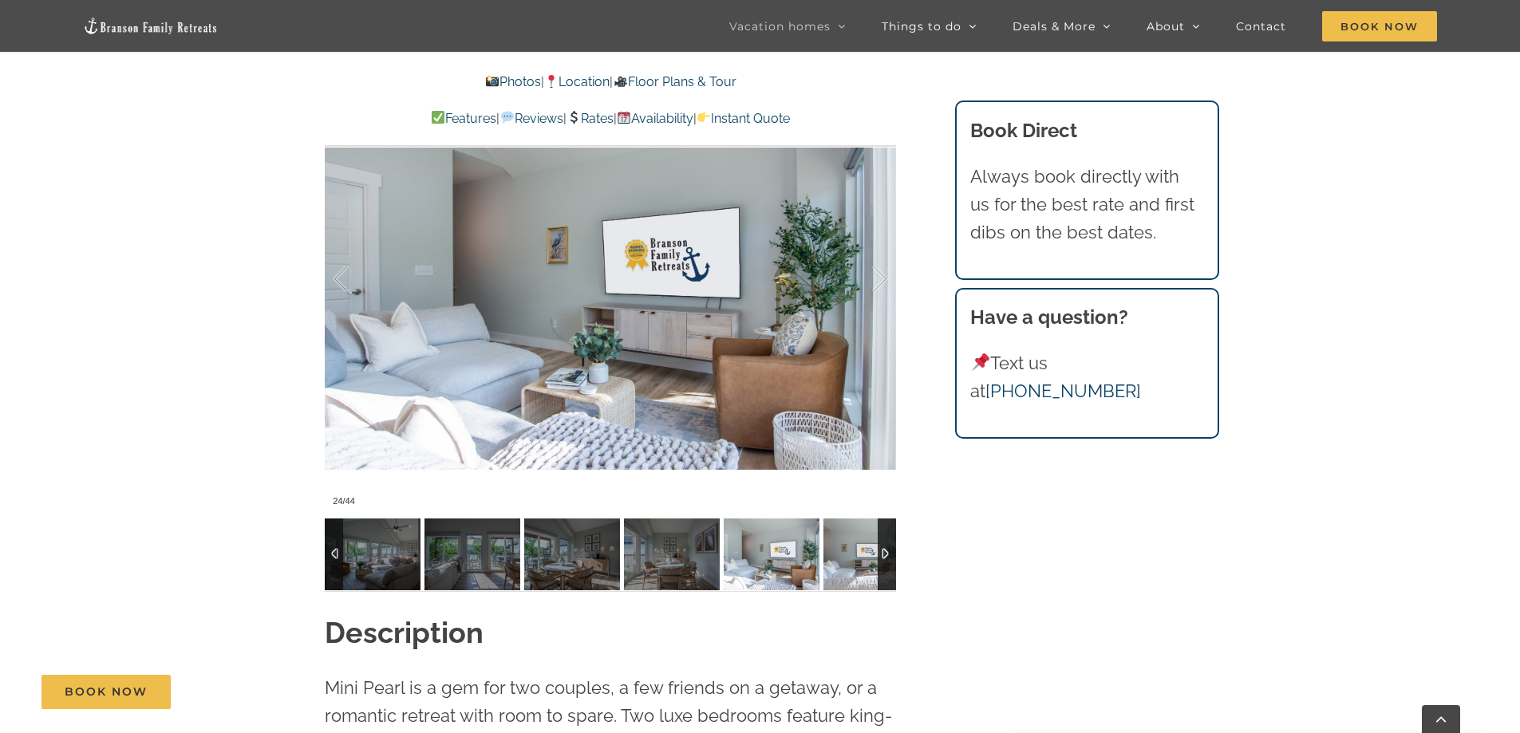
click at [847, 562] on img at bounding box center [871, 554] width 96 height 72
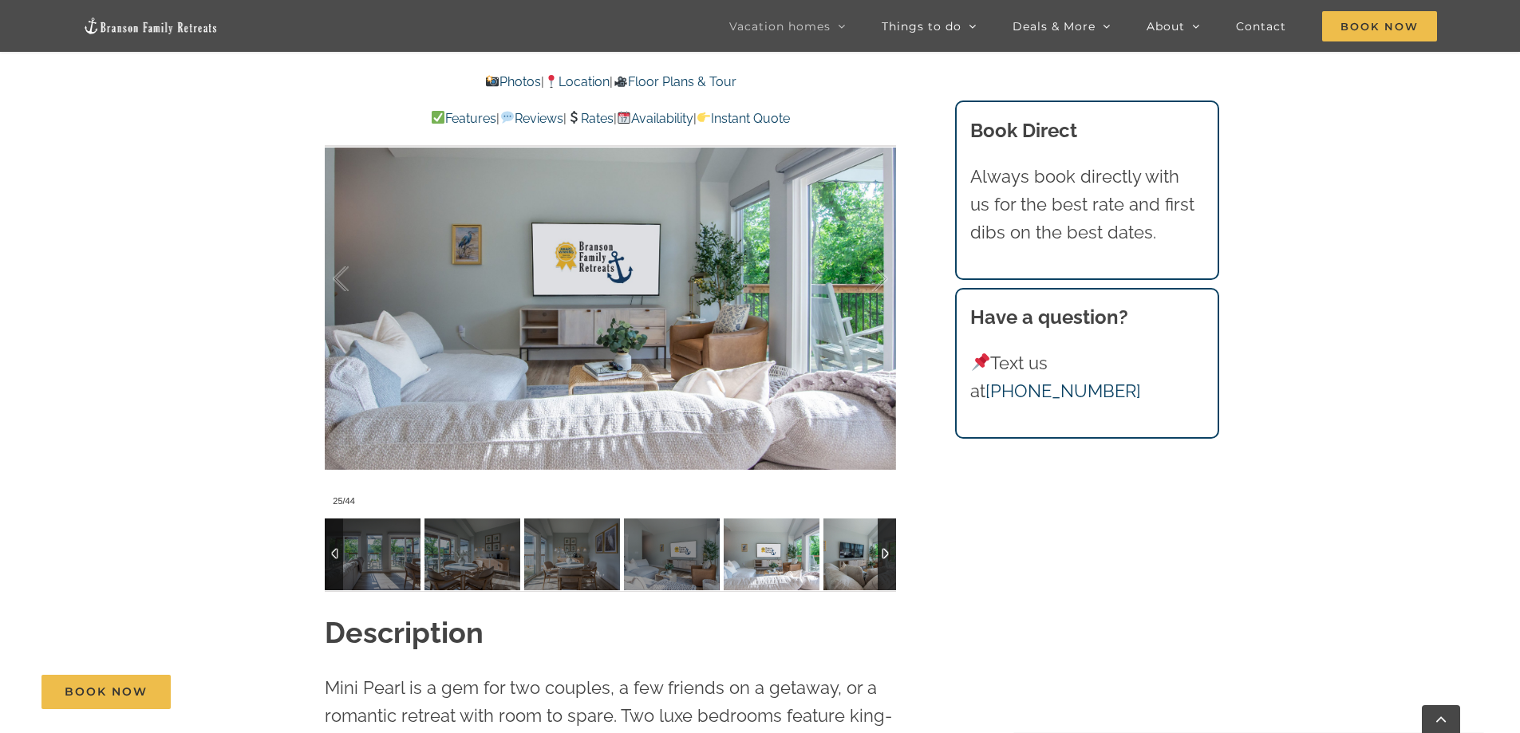
click at [847, 562] on img at bounding box center [871, 554] width 96 height 72
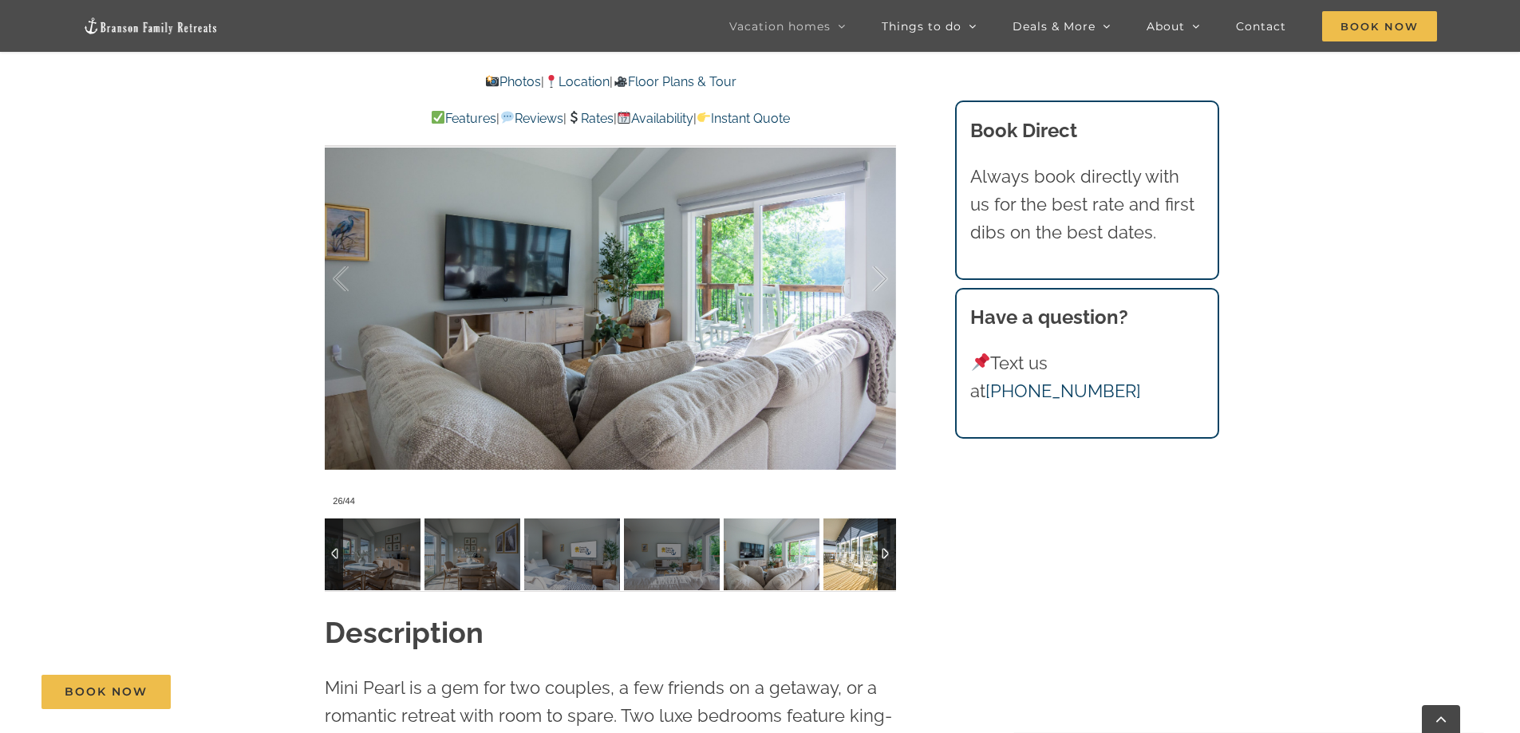
click at [847, 562] on img at bounding box center [871, 554] width 96 height 72
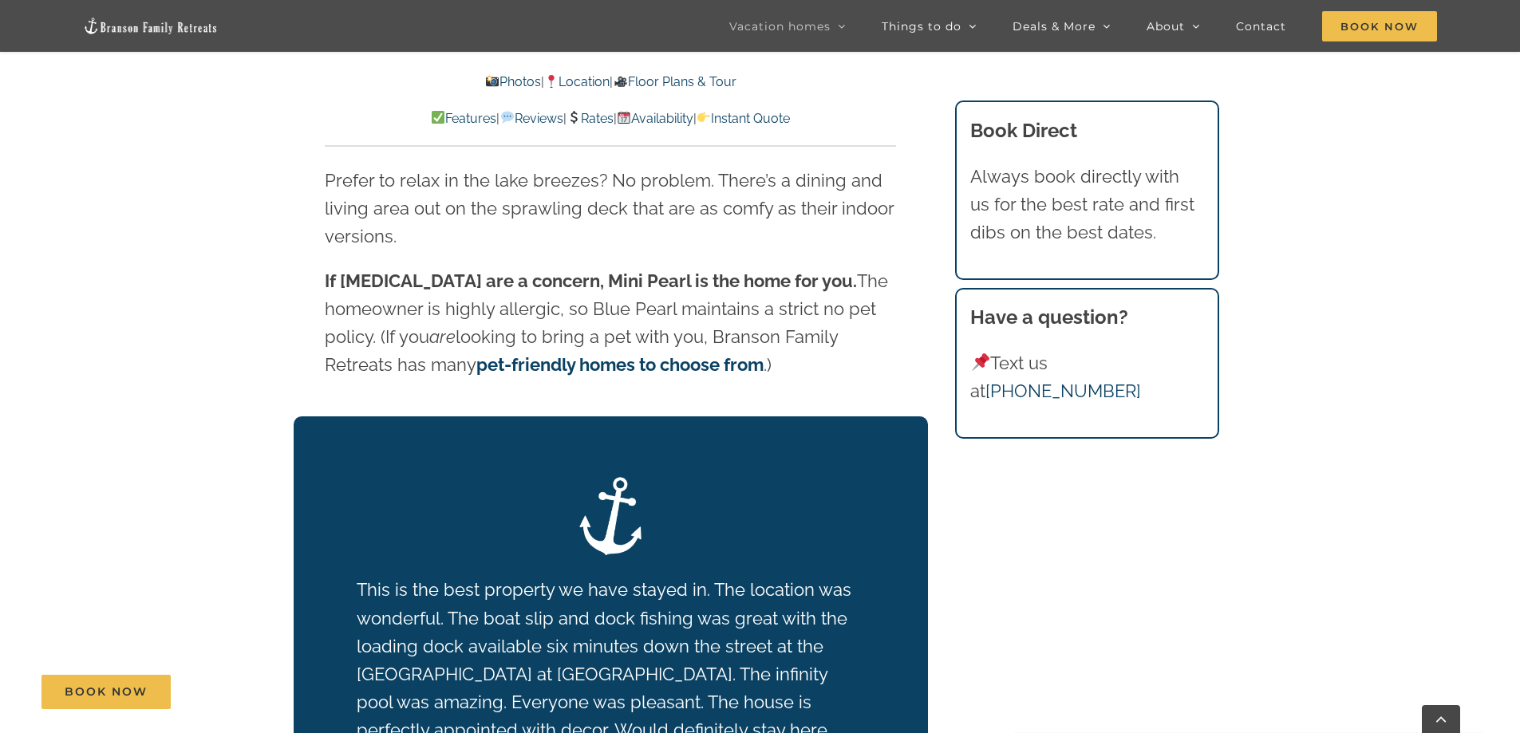
scroll to position [2234, 0]
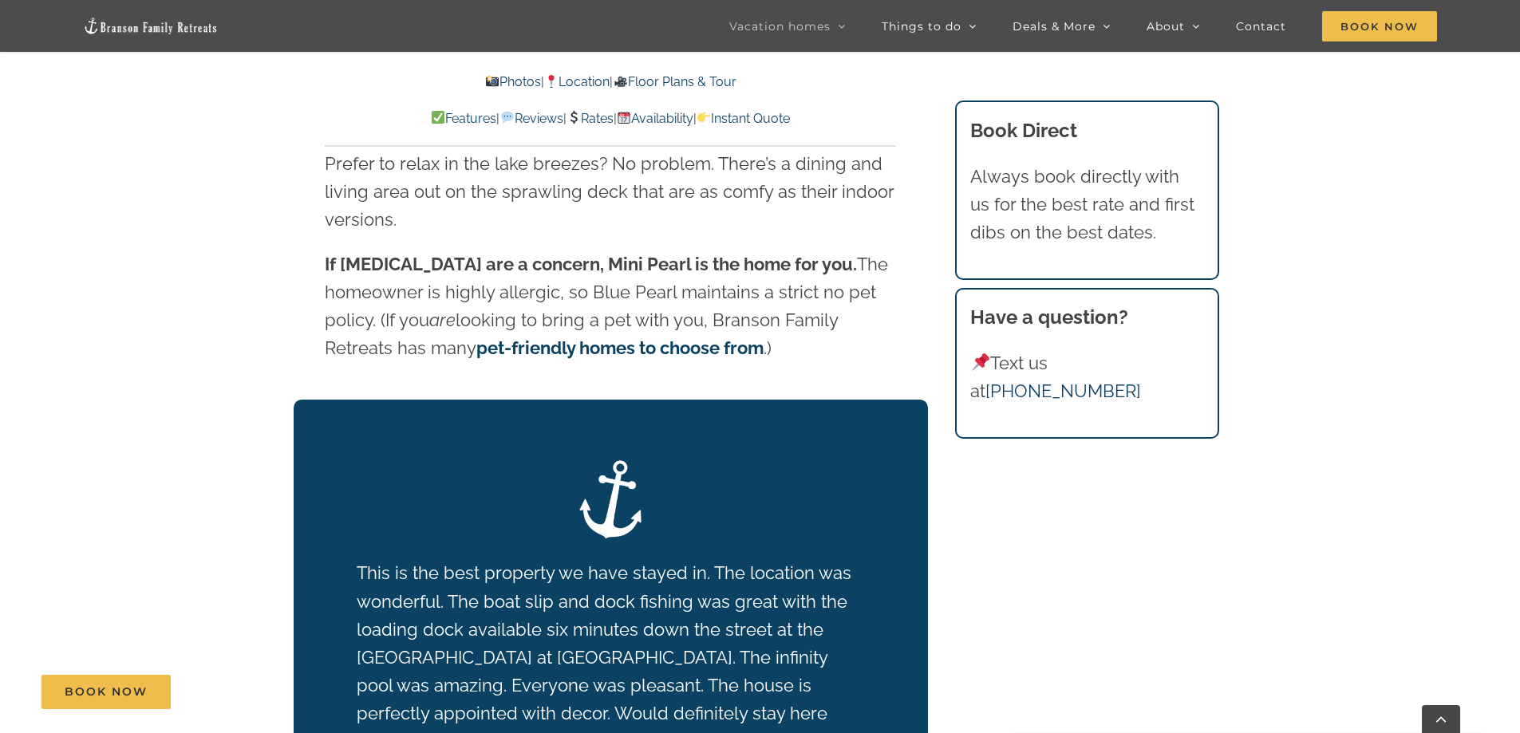
click at [570, 337] on strong "pet-friendly homes to choose from" at bounding box center [619, 347] width 287 height 21
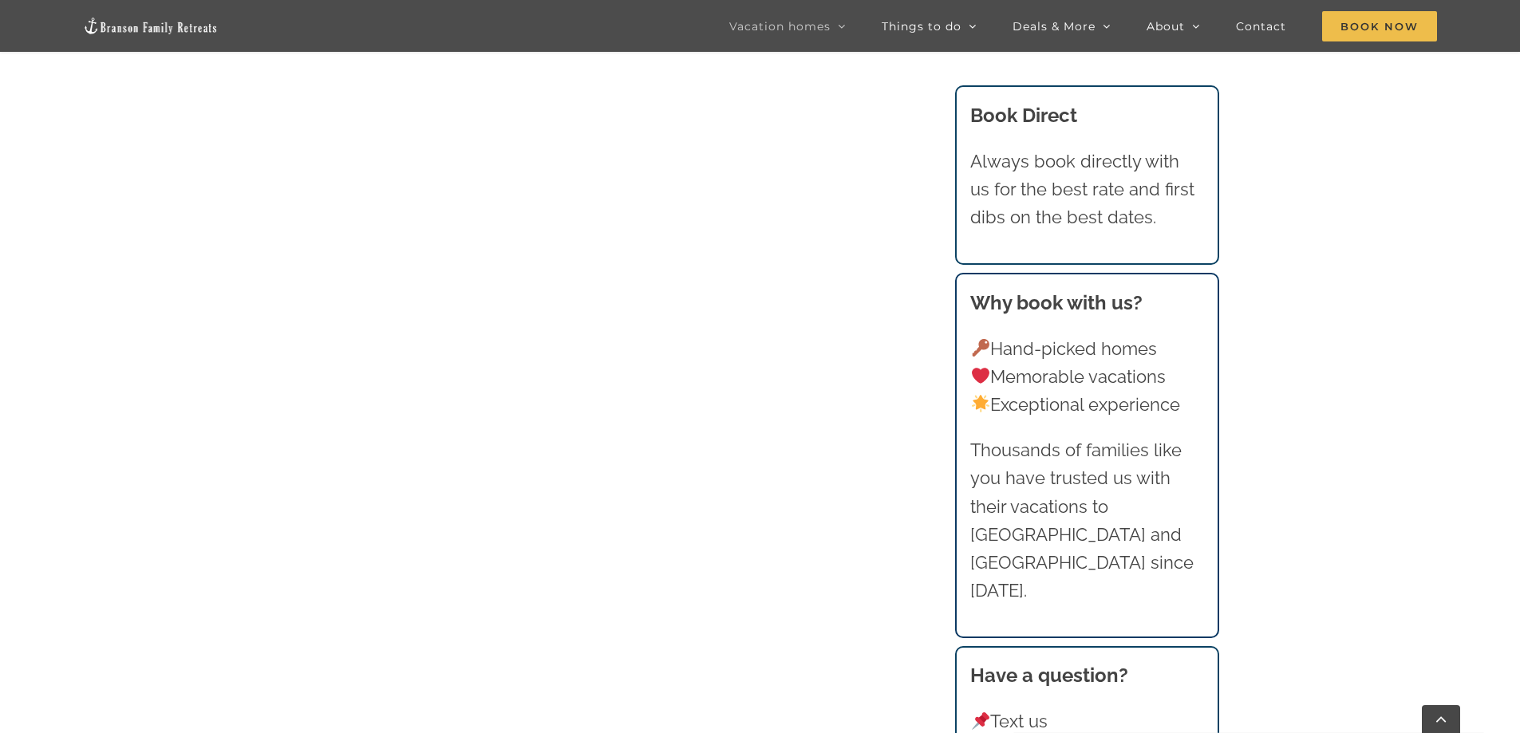
scroll to position [762, 0]
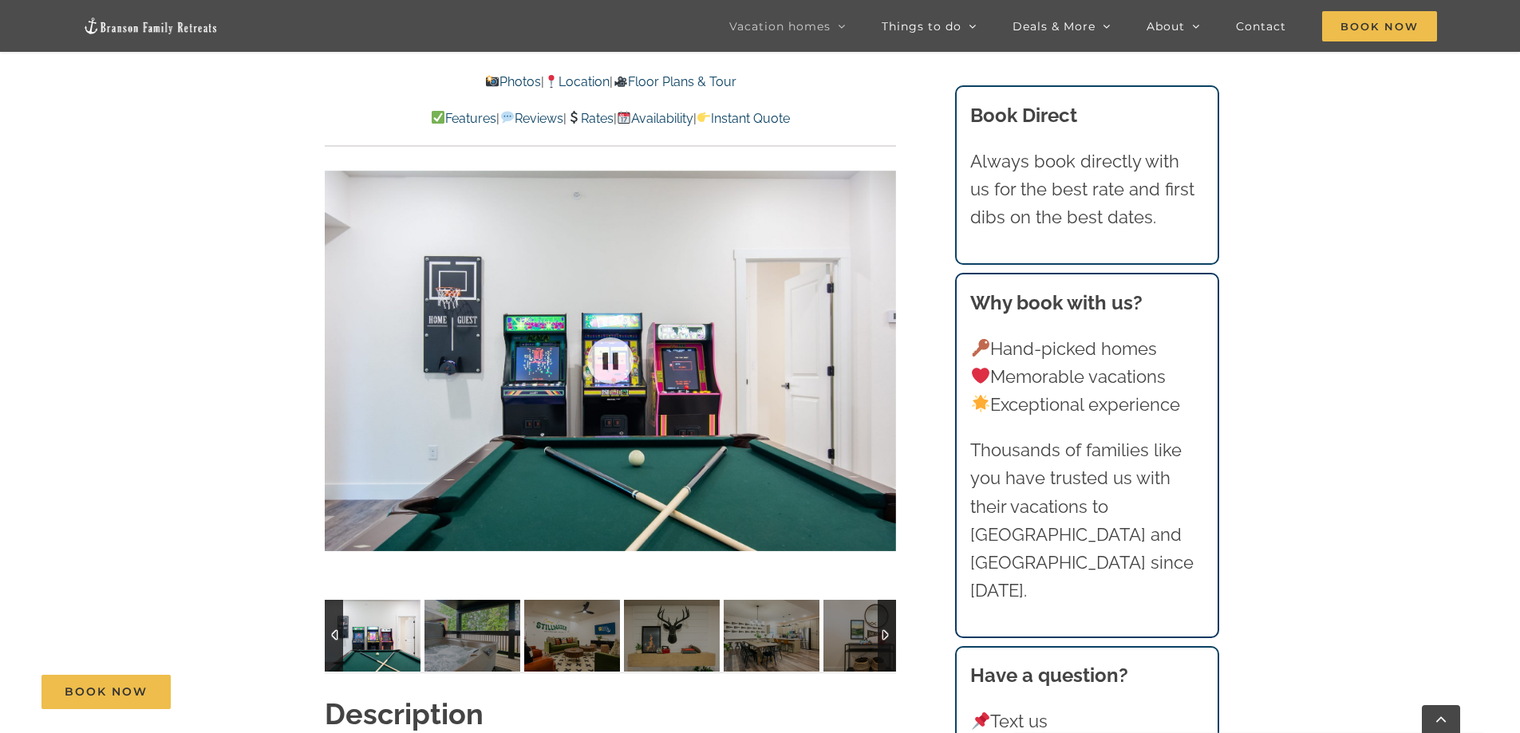
scroll to position [1356, 0]
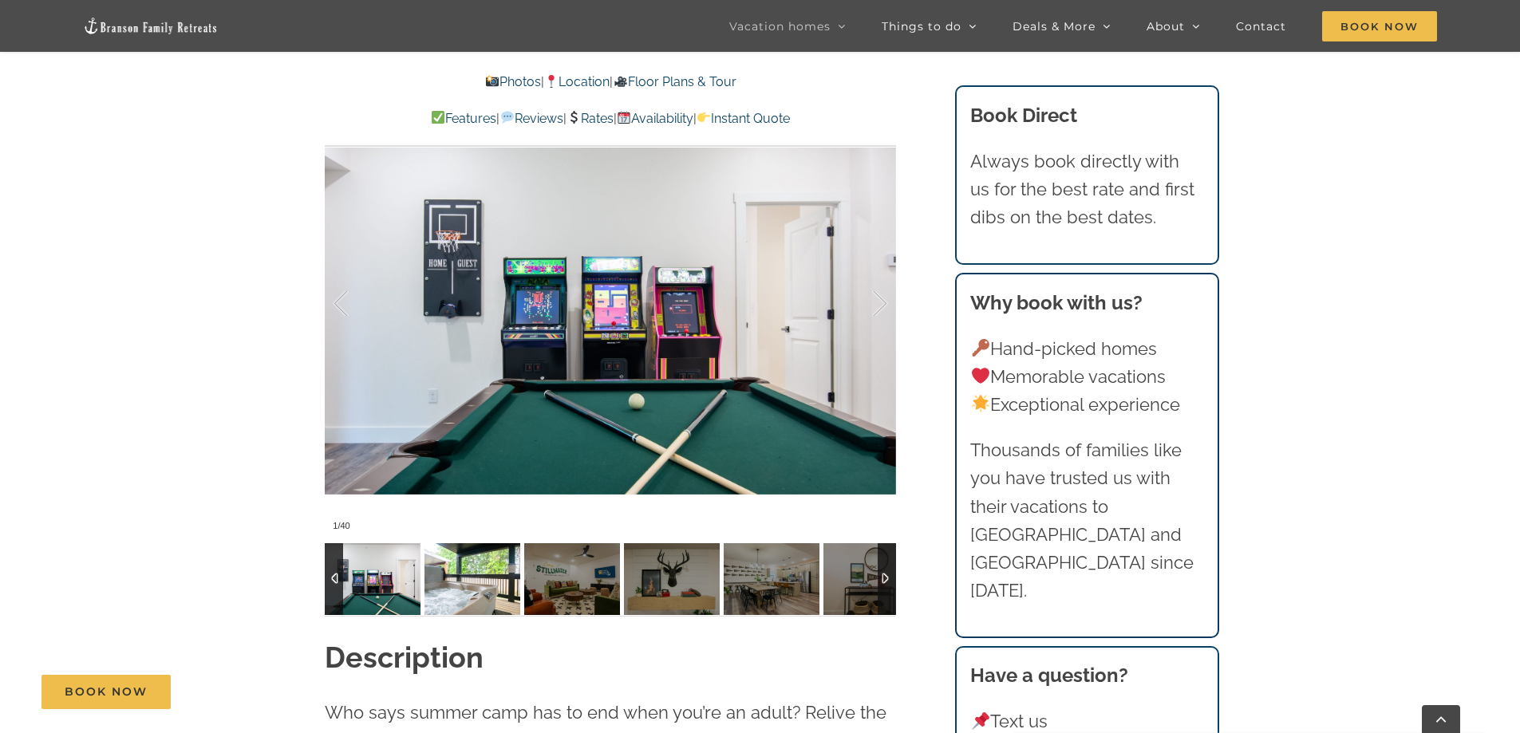
click at [444, 588] on img at bounding box center [472, 579] width 96 height 72
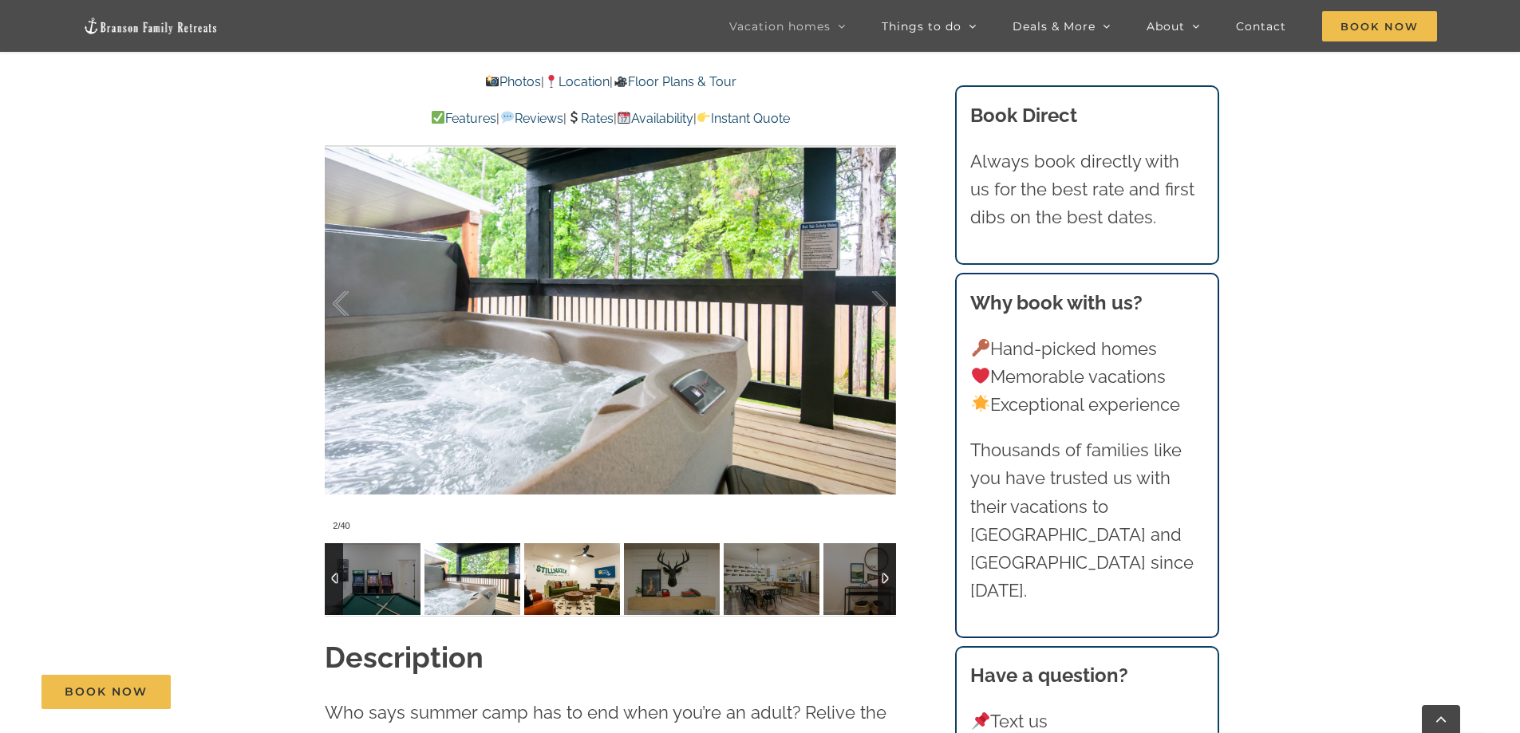
click at [584, 593] on img at bounding box center [572, 579] width 96 height 72
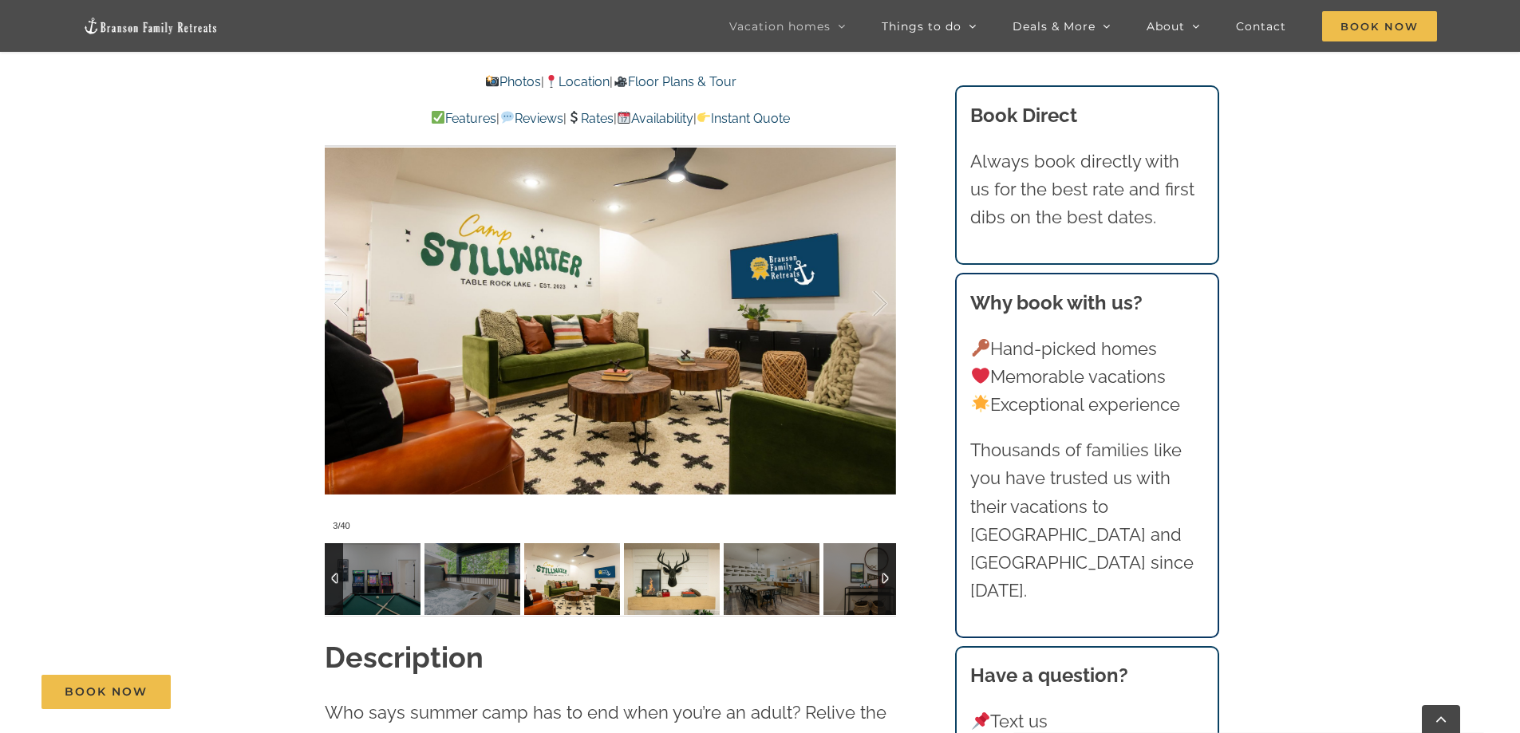
click at [675, 593] on img at bounding box center [672, 579] width 96 height 72
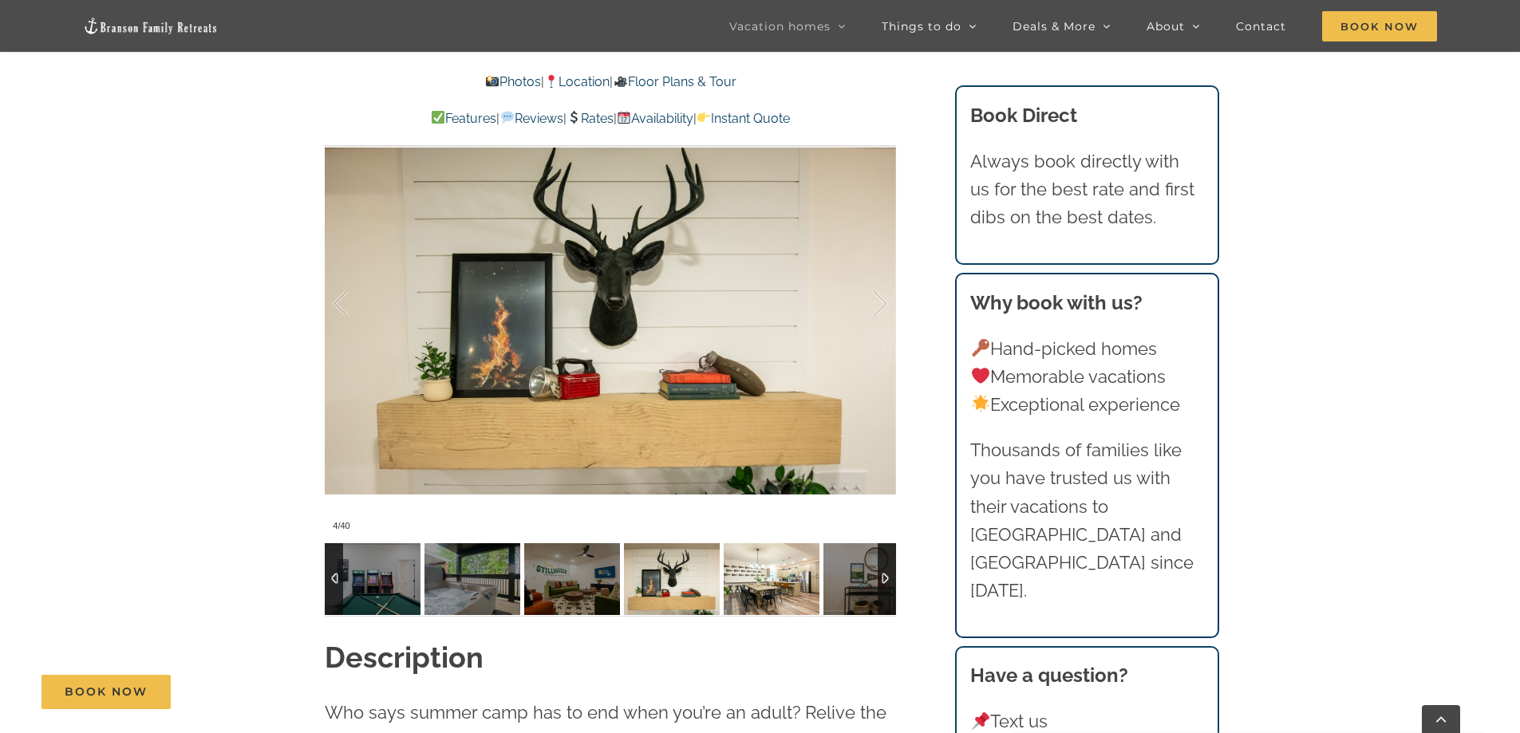
click at [757, 574] on img at bounding box center [772, 579] width 96 height 72
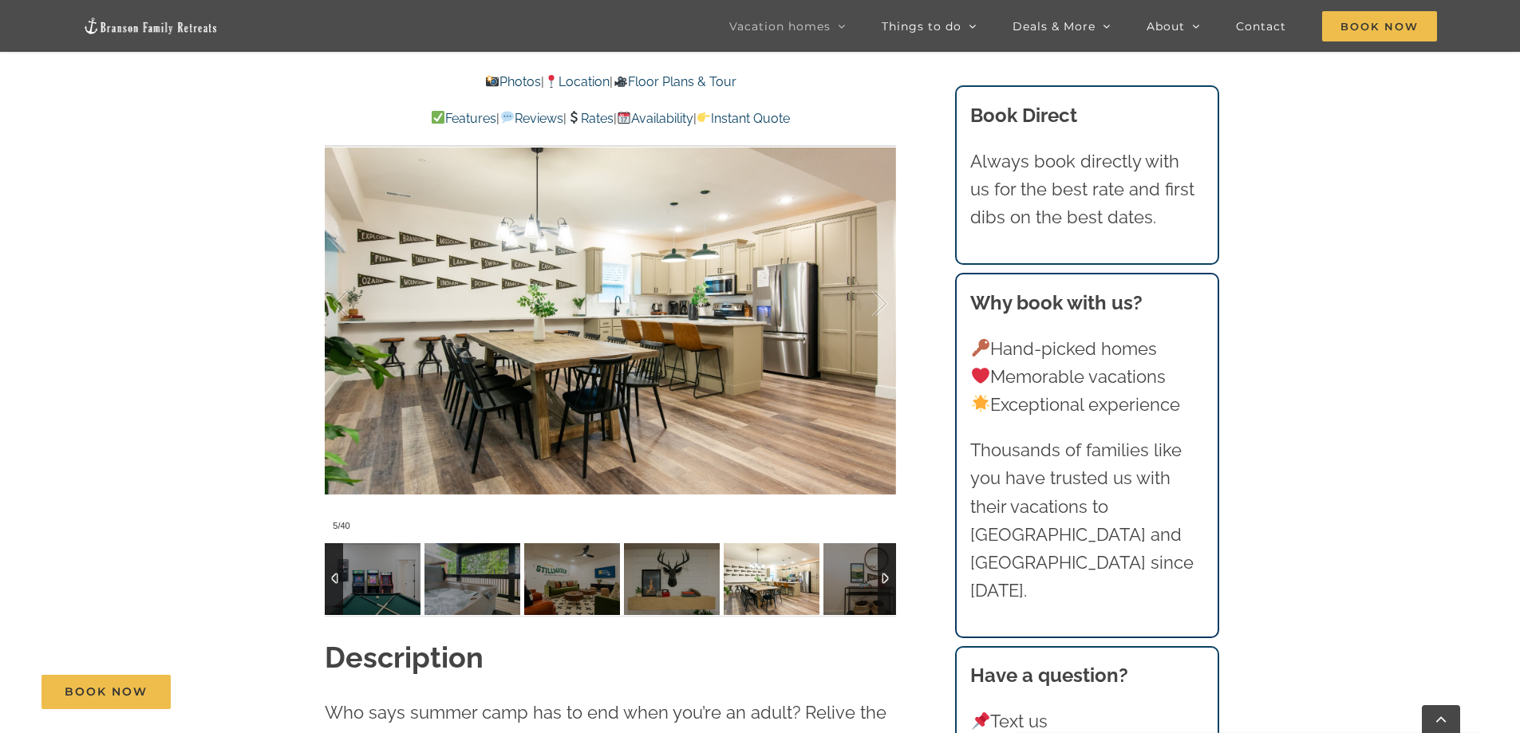
click at [757, 574] on img at bounding box center [772, 579] width 96 height 72
click at [863, 597] on img at bounding box center [871, 579] width 96 height 72
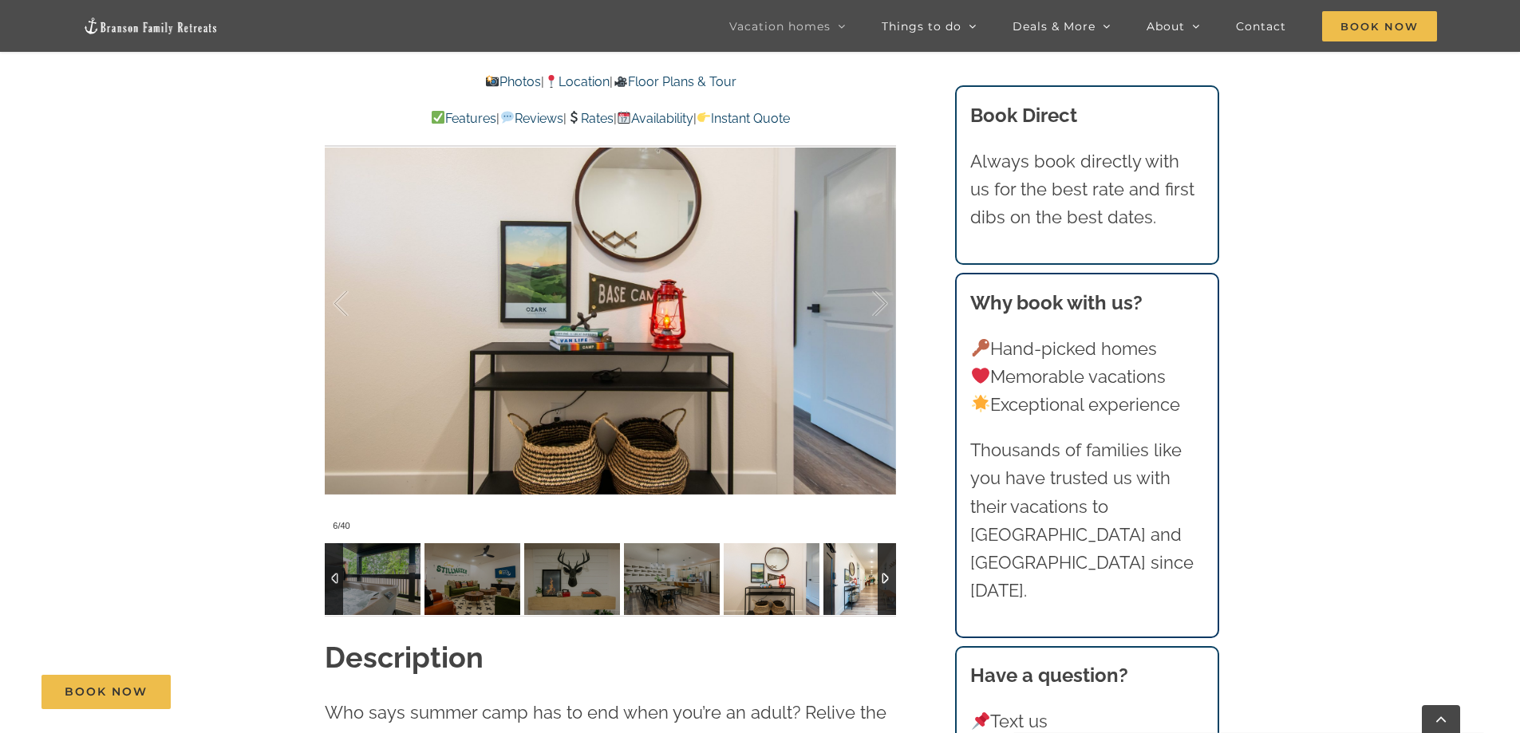
click at [860, 596] on img at bounding box center [871, 579] width 96 height 72
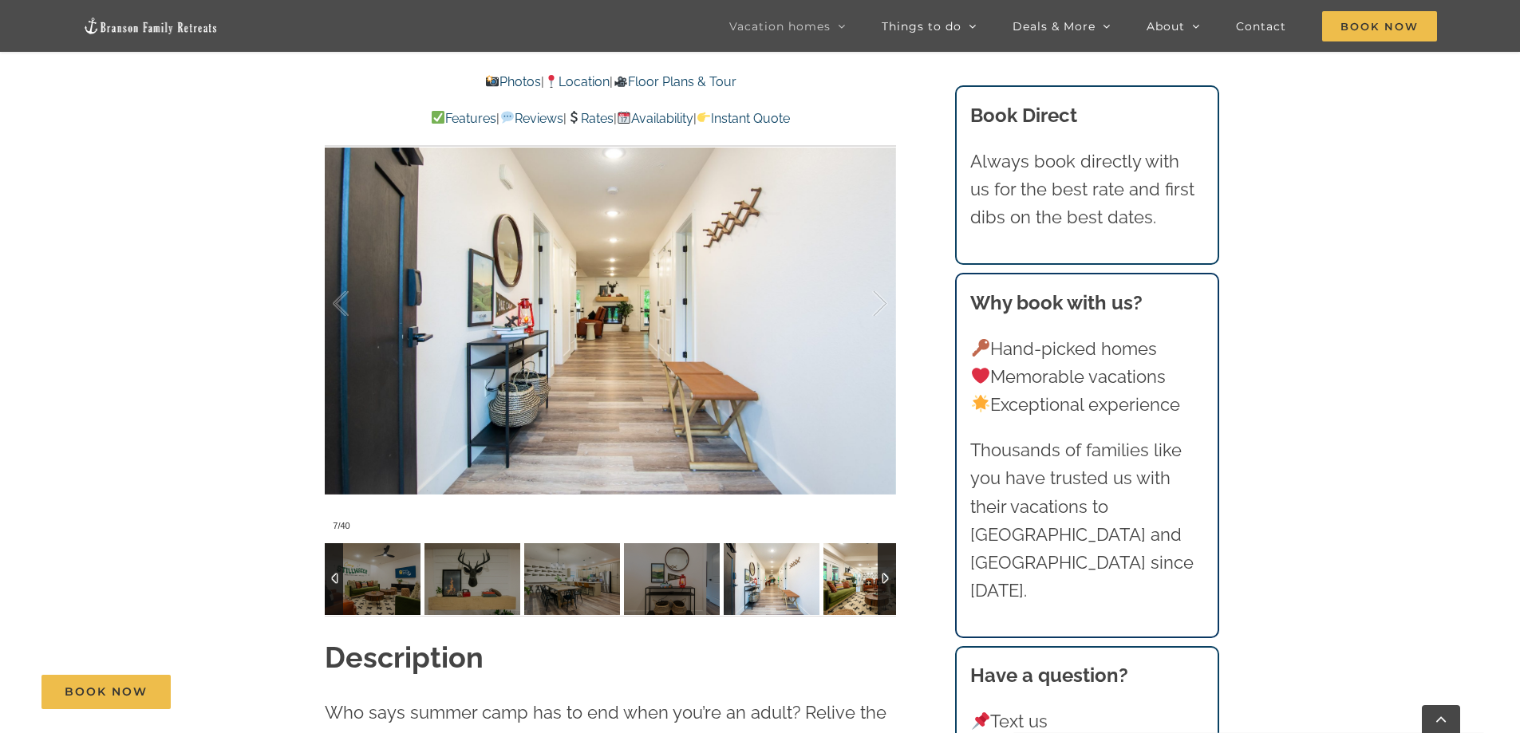
click at [860, 596] on img at bounding box center [871, 579] width 96 height 72
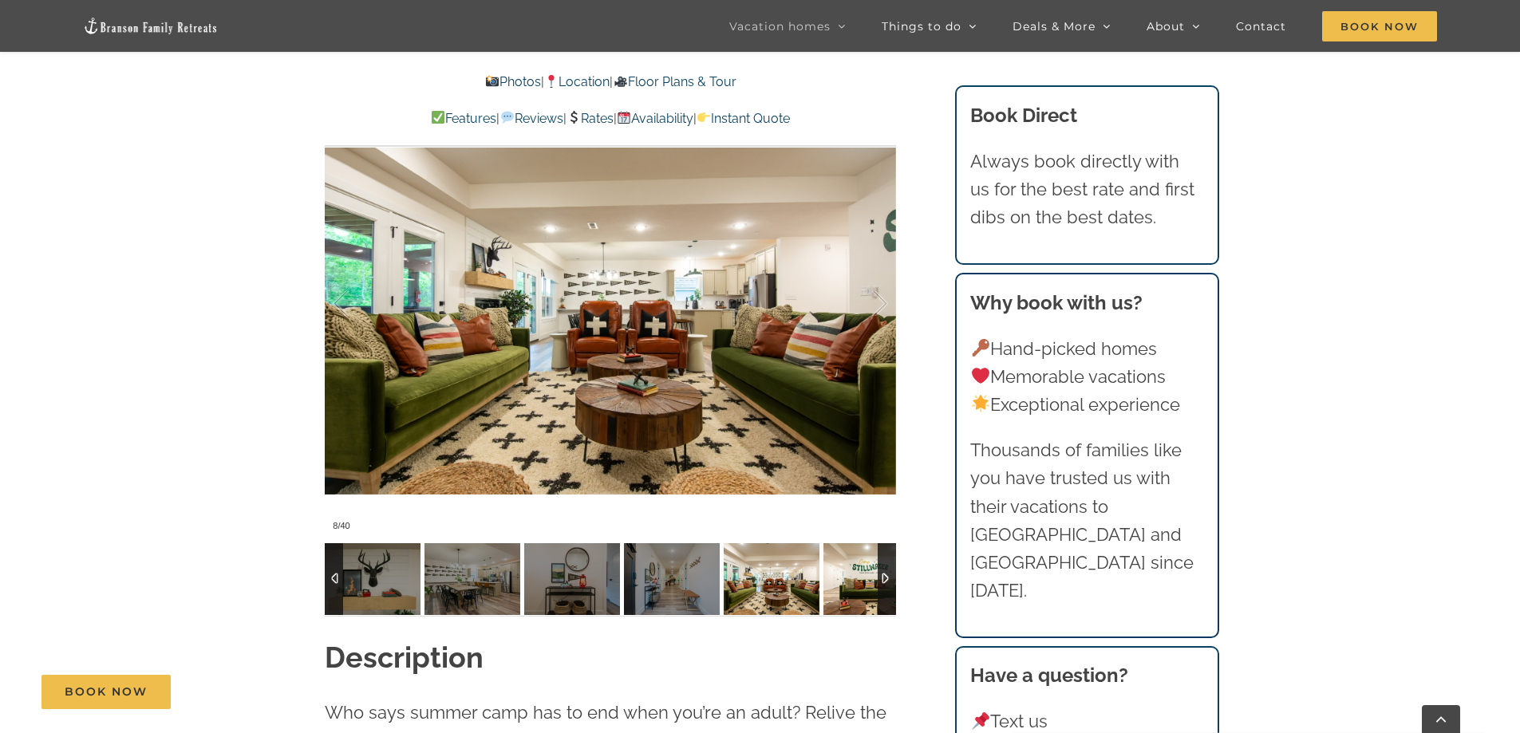
click at [860, 596] on img at bounding box center [871, 579] width 96 height 72
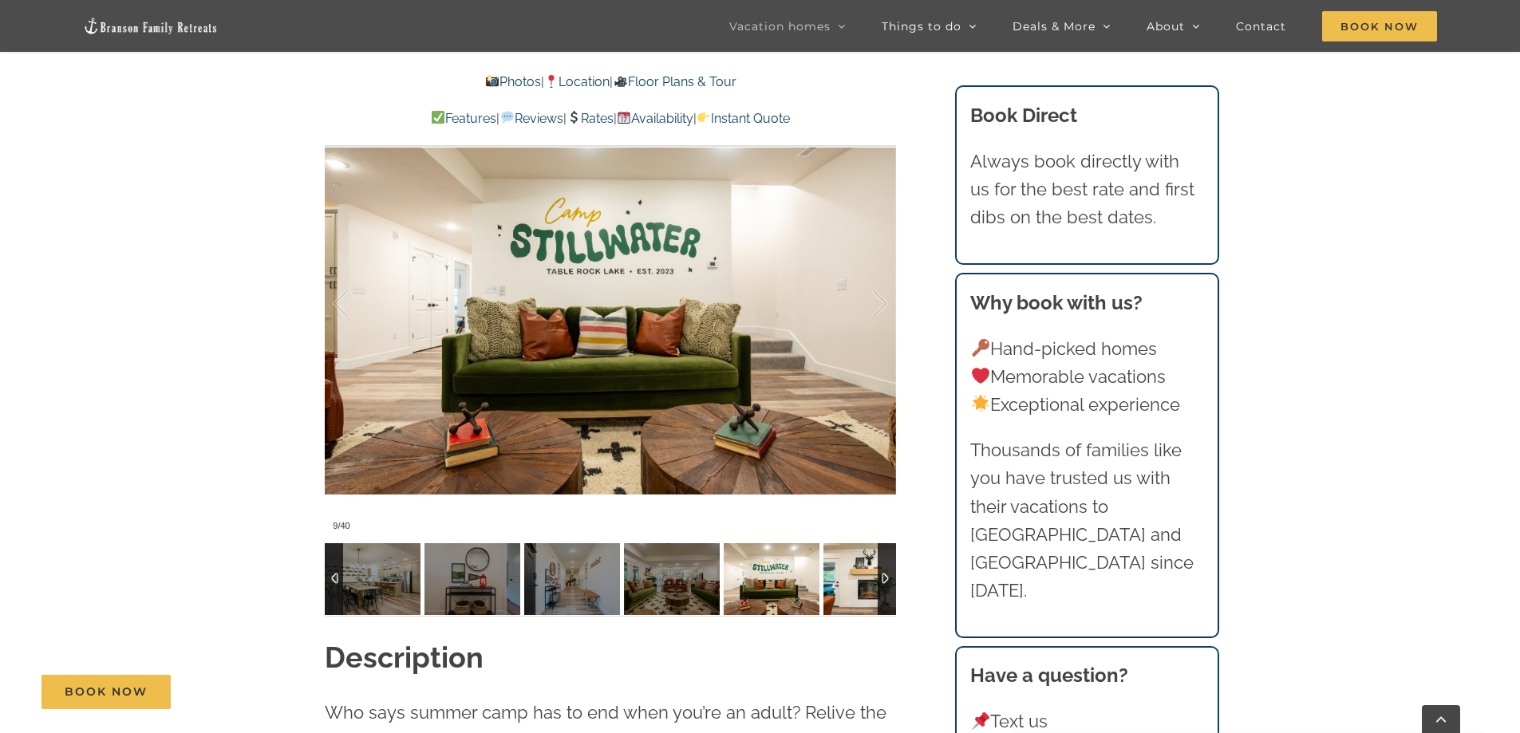
click at [860, 596] on img at bounding box center [871, 579] width 96 height 72
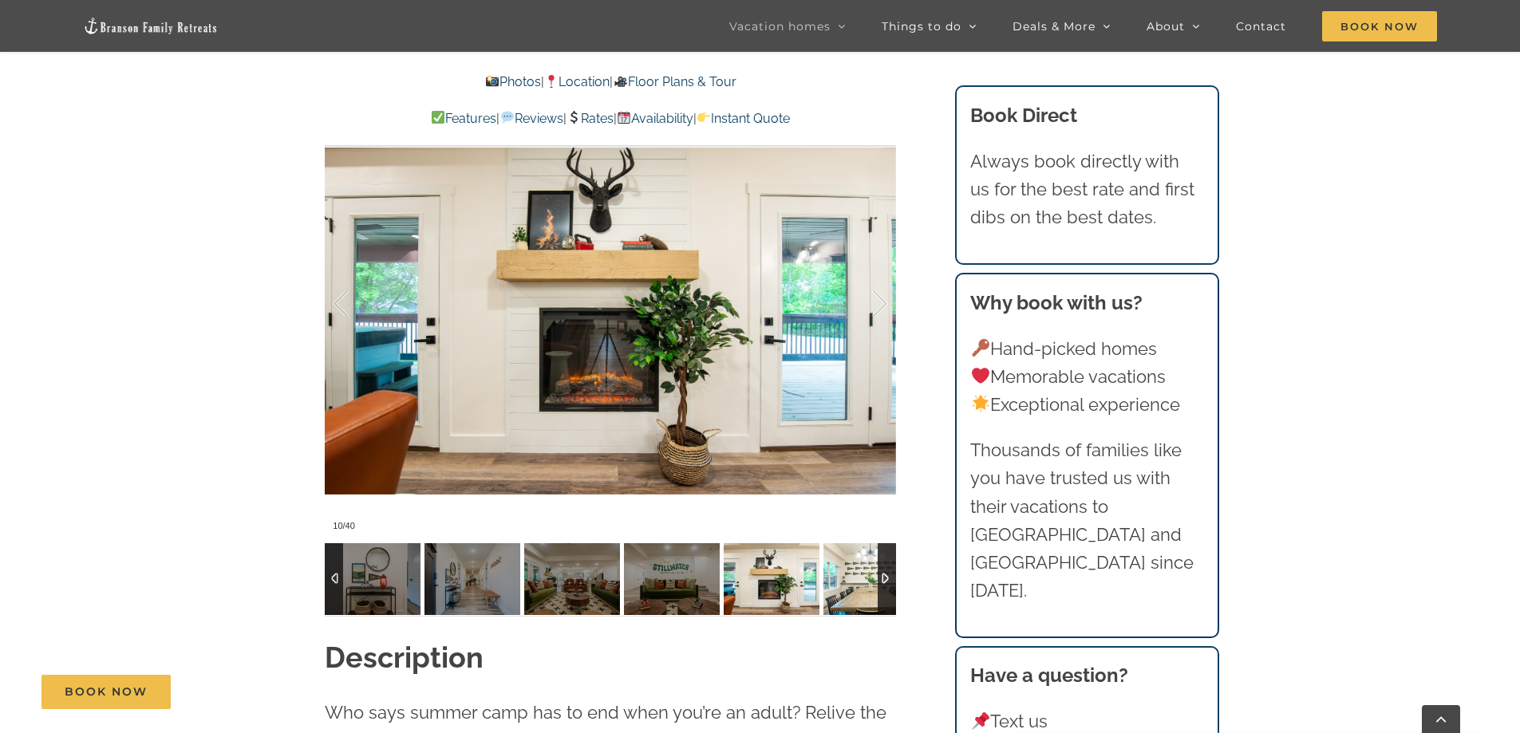
click at [860, 596] on img at bounding box center [871, 579] width 96 height 72
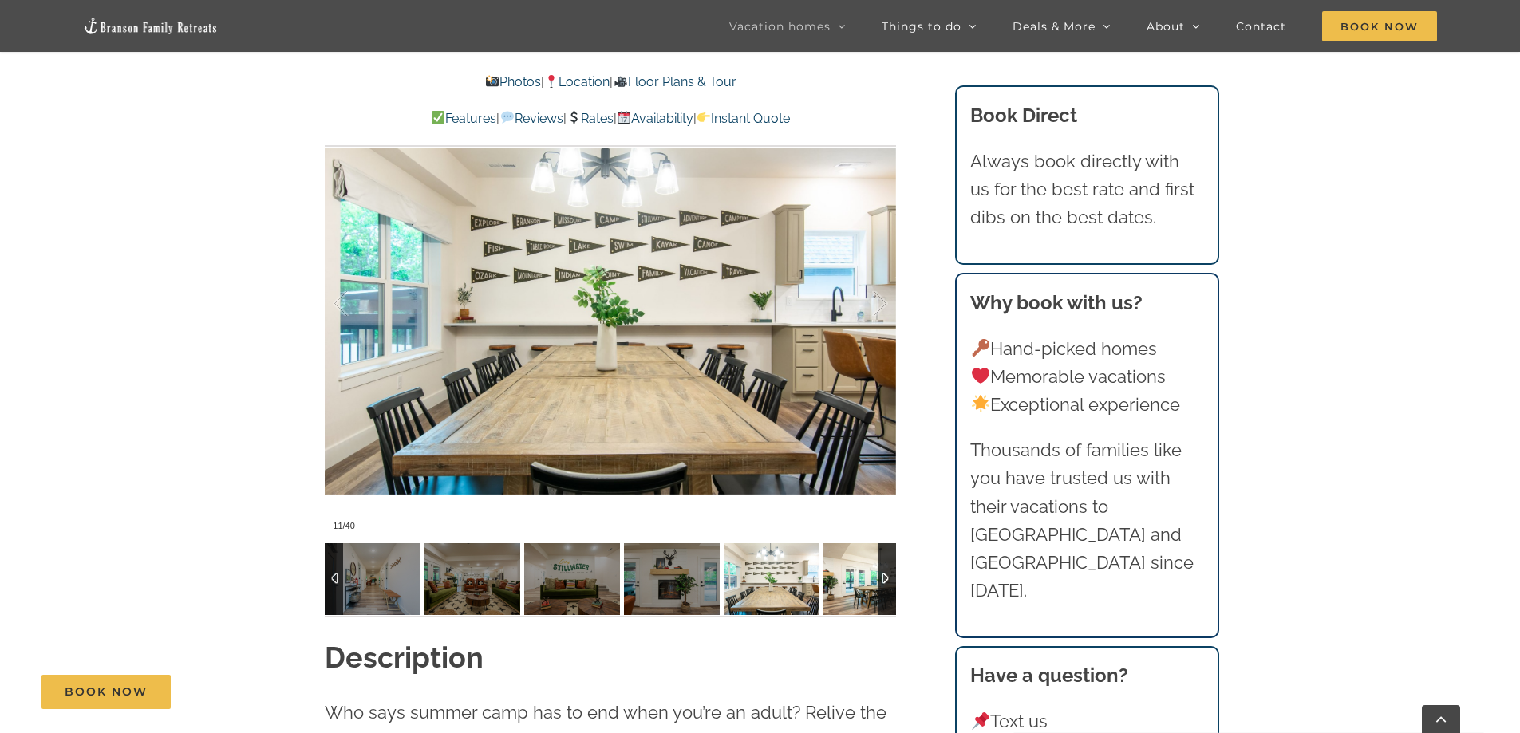
click at [860, 596] on img at bounding box center [871, 579] width 96 height 72
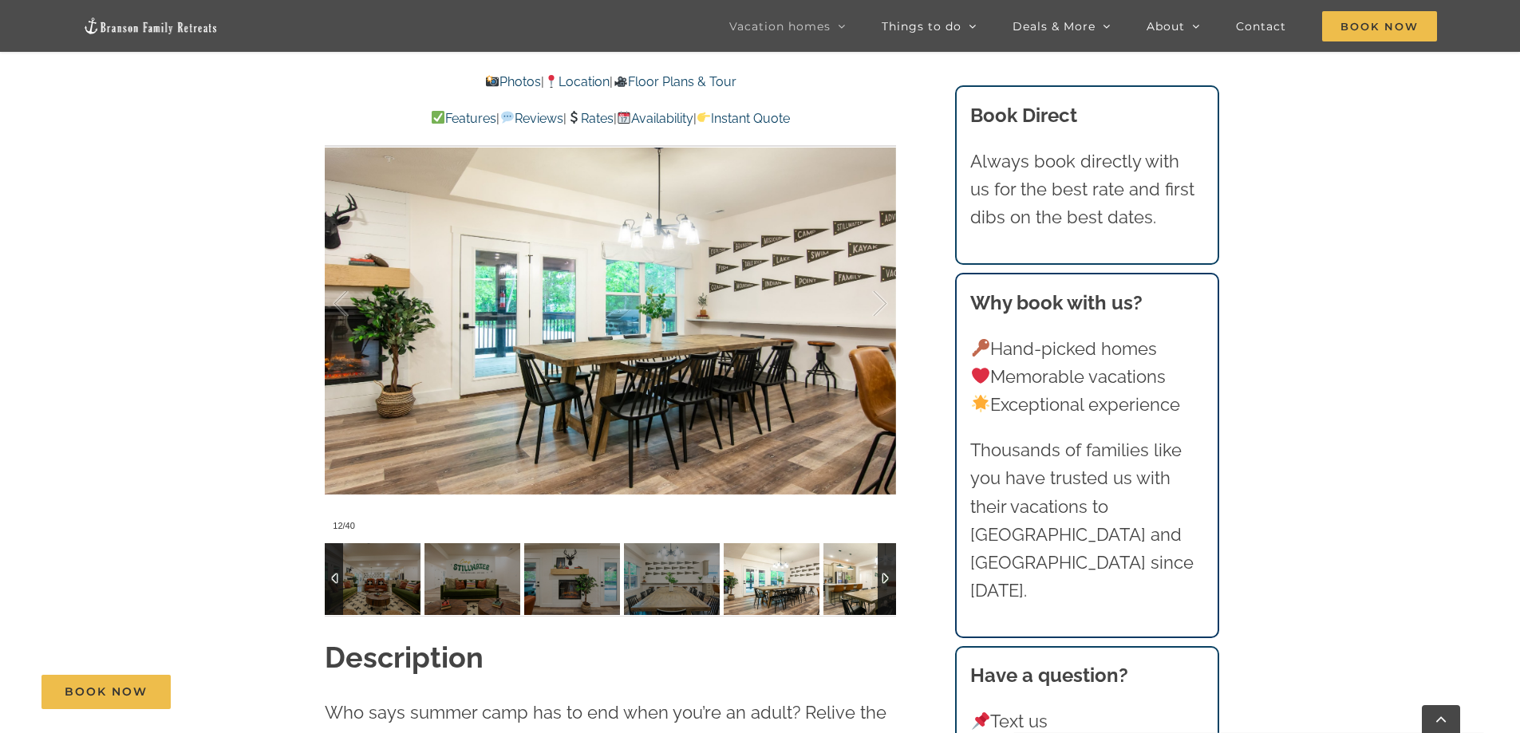
click at [860, 596] on img at bounding box center [871, 579] width 96 height 72
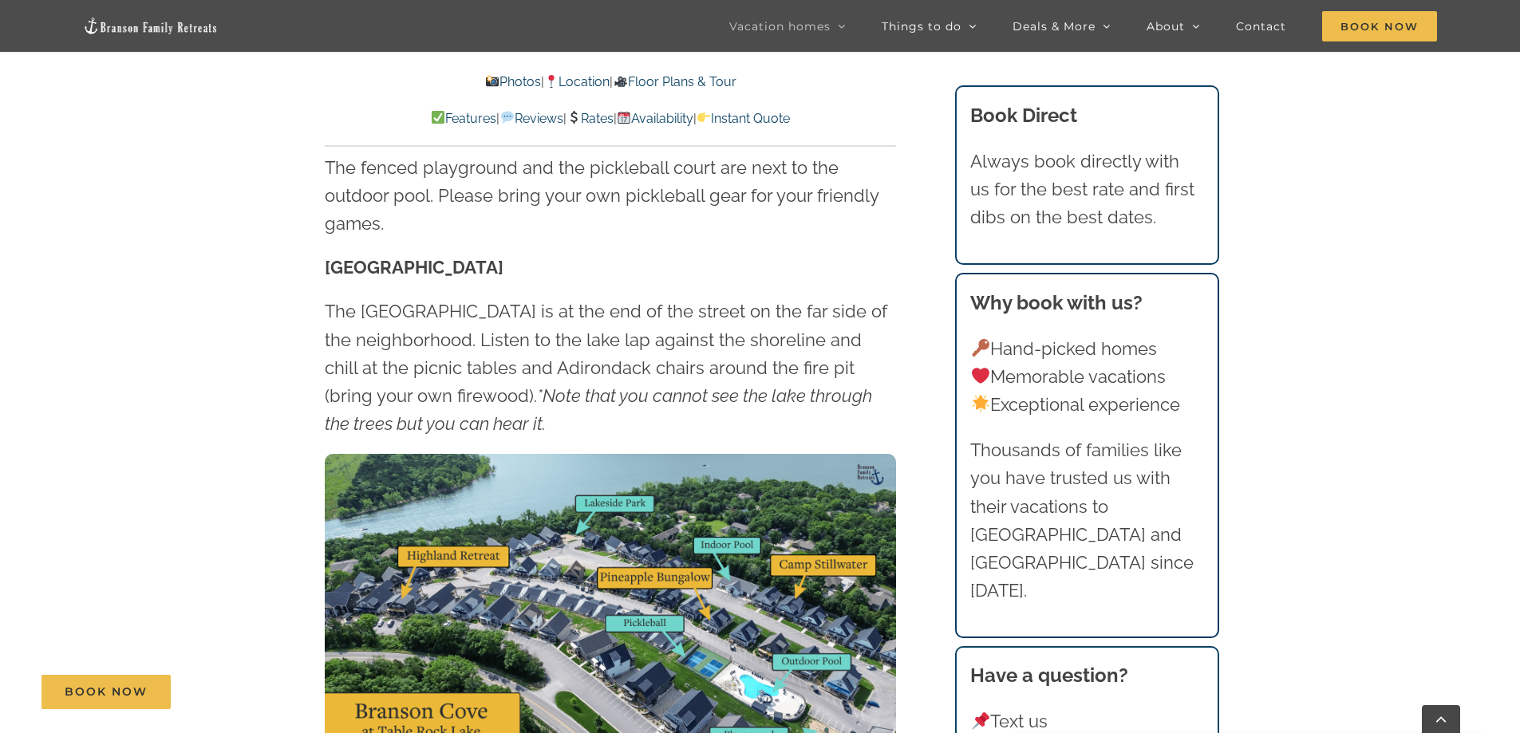
scroll to position [4627, 0]
